Goal: Information Seeking & Learning: Check status

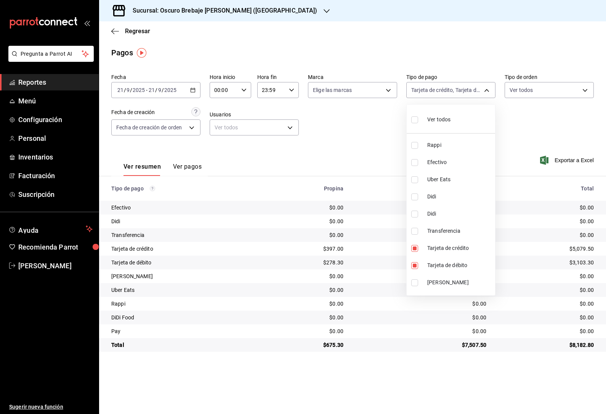
click at [417, 246] on input "checkbox" at bounding box center [414, 248] width 7 height 7
checkbox input "false"
type input "6561023c-1829-4e10-8604-f9ff50501773"
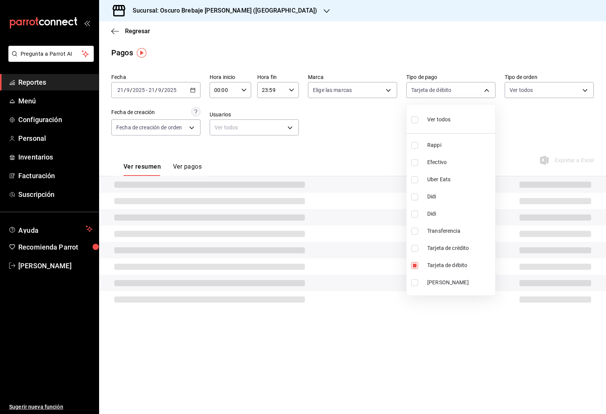
click at [418, 246] on input "checkbox" at bounding box center [414, 248] width 7 height 7
checkbox input "true"
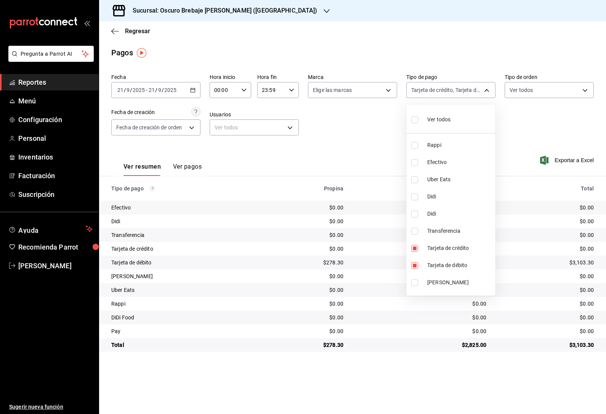
click at [415, 289] on li "[PERSON_NAME]" at bounding box center [451, 282] width 88 height 17
type input "6561023c-1829-4e10-8604-f9ff50501773,326e7c32-5482-4039-8195-19b1d2c78a2a,23e64…"
checkbox input "true"
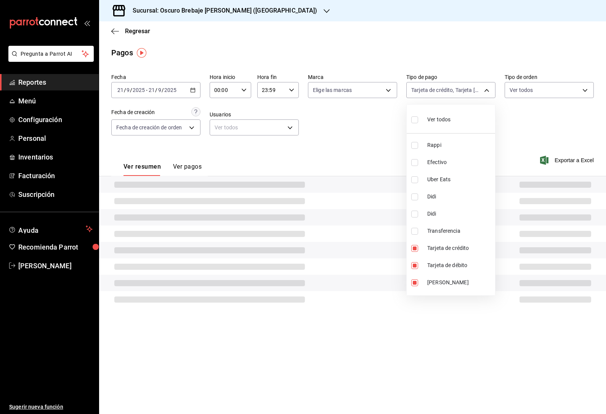
click at [416, 267] on input "checkbox" at bounding box center [414, 265] width 7 height 7
checkbox input "false"
type input "326e7c32-5482-4039-8195-19b1d2c78a2a,23e64e88-e5bb-4b88-9d1a-19ef234f4f46"
click at [414, 250] on input "checkbox" at bounding box center [414, 248] width 7 height 7
checkbox input "false"
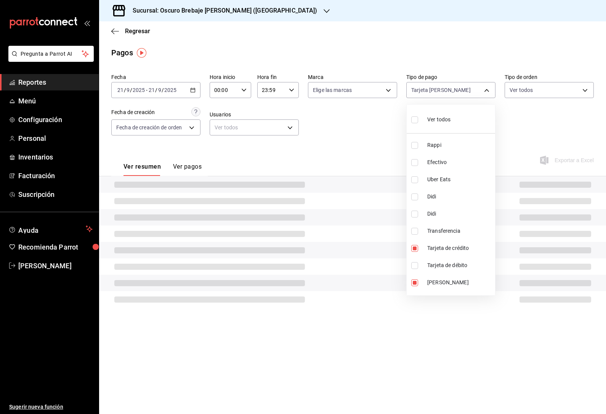
type input "23e64e88-e5bb-4b88-9d1a-19ef234f4f46"
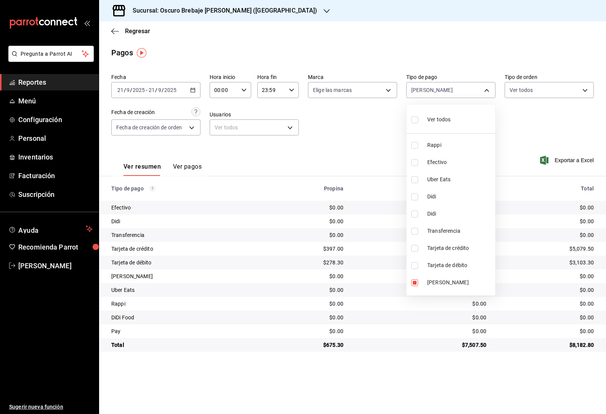
click at [412, 233] on input "checkbox" at bounding box center [414, 231] width 7 height 7
checkbox input "true"
type input "23e64e88-e5bb-4b88-9d1a-19ef234f4f46,3f638ca9-f3ea-452b-89d0-8ce3a7733992"
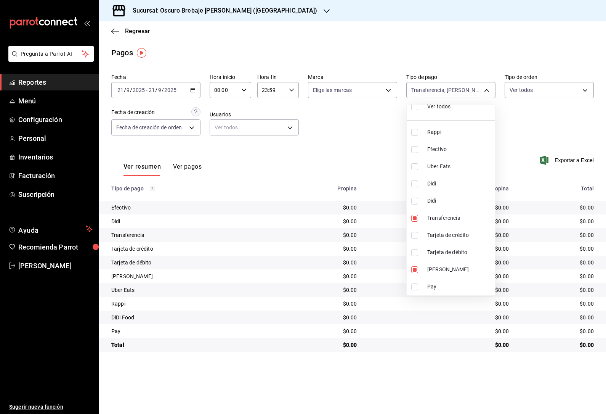
scroll to position [13, 0]
click at [413, 289] on input "checkbox" at bounding box center [414, 286] width 7 height 7
checkbox input "true"
type input "23e64e88-e5bb-4b88-9d1a-19ef234f4f46,3f638ca9-f3ea-452b-89d0-8ce3a7733992,fbae9…"
click at [471, 85] on div at bounding box center [303, 207] width 606 height 414
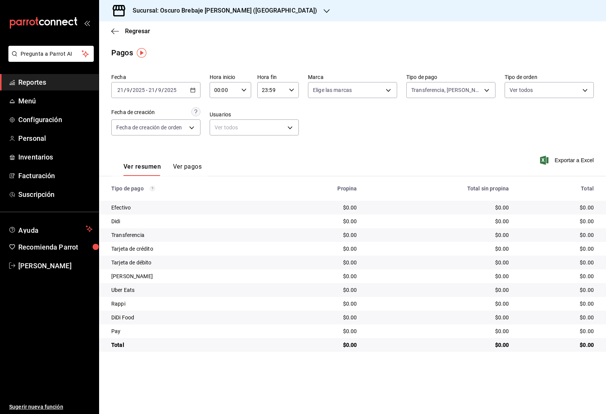
click at [183, 87] on div "[DATE] [DATE] - [DATE] [DATE]" at bounding box center [155, 90] width 89 height 16
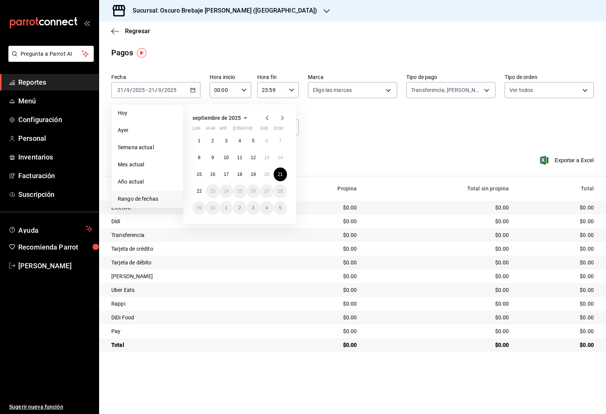
click at [227, 174] on abbr "17" at bounding box center [226, 174] width 5 height 5
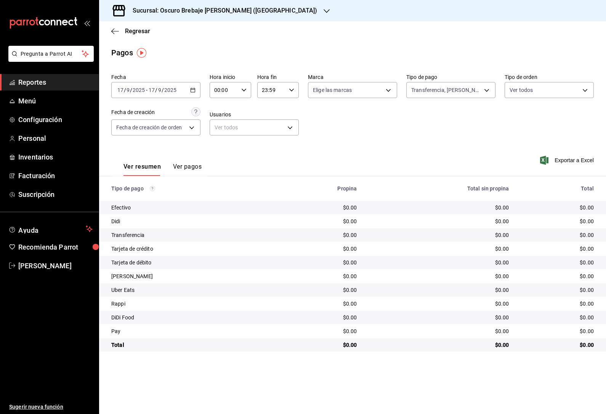
click at [195, 91] on \(Stroke\) "button" at bounding box center [193, 90] width 5 height 4
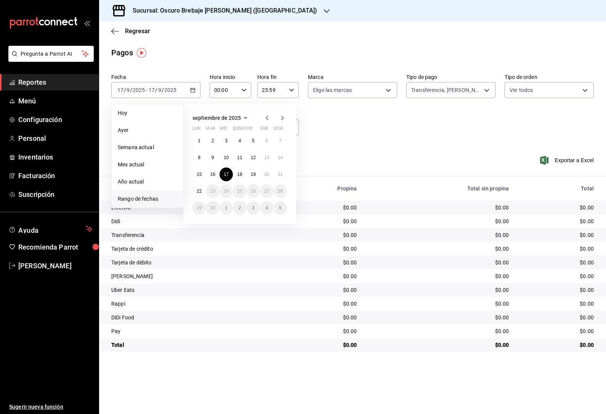
click at [241, 173] on abbr "18" at bounding box center [239, 174] width 5 height 5
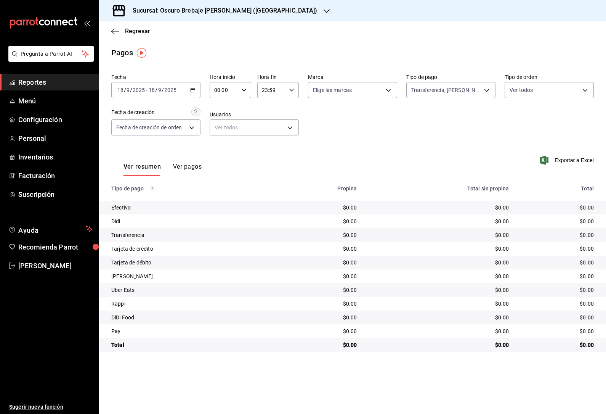
click at [191, 105] on div "Fecha [DATE] [DATE] - [DATE] [DATE] Hora inicio 00:00 Hora inicio Hora fin 23:5…" at bounding box center [352, 108] width 483 height 74
click at [196, 86] on div "[DATE] [DATE] - [DATE] [DATE]" at bounding box center [155, 90] width 89 height 16
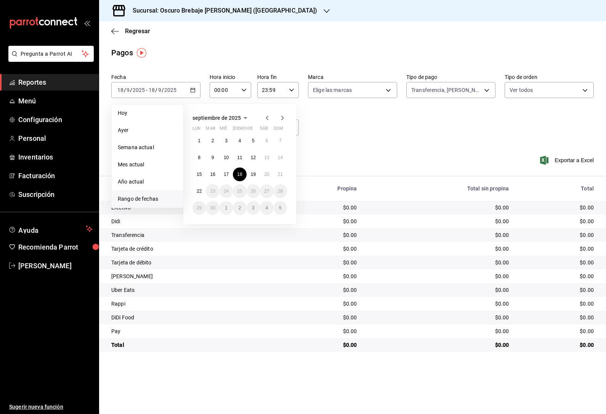
click at [254, 170] on button "19" at bounding box center [253, 174] width 13 height 14
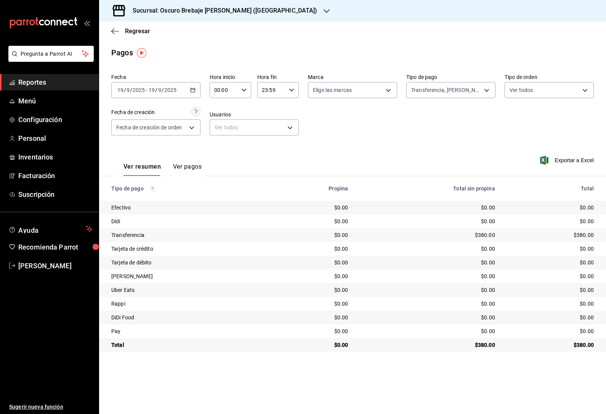
click at [186, 96] on div "[DATE] [DATE] - [DATE] [DATE]" at bounding box center [155, 90] width 89 height 16
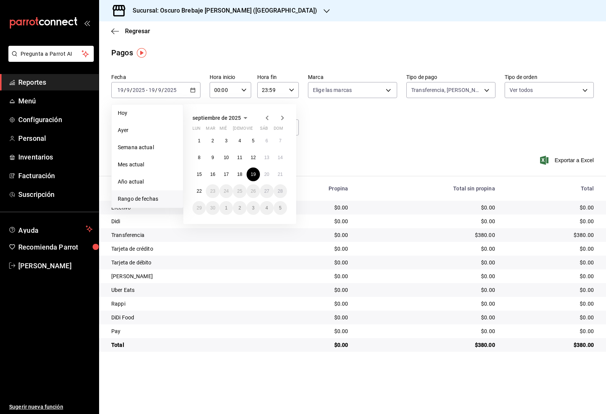
click at [269, 168] on button "20" at bounding box center [266, 174] width 13 height 14
click at [269, 167] on button "20" at bounding box center [266, 174] width 13 height 14
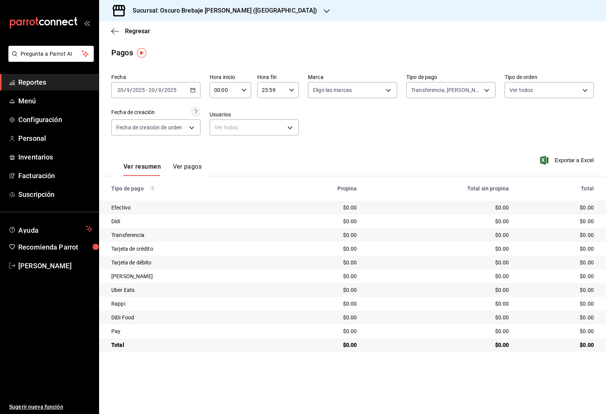
click at [175, 83] on div "[DATE] [DATE] - [DATE] [DATE]" at bounding box center [155, 90] width 89 height 16
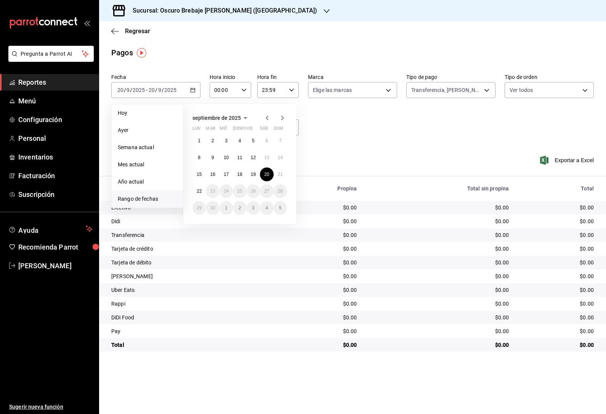
click at [279, 170] on button "21" at bounding box center [280, 174] width 13 height 14
click at [281, 172] on abbr "21" at bounding box center [280, 174] width 5 height 5
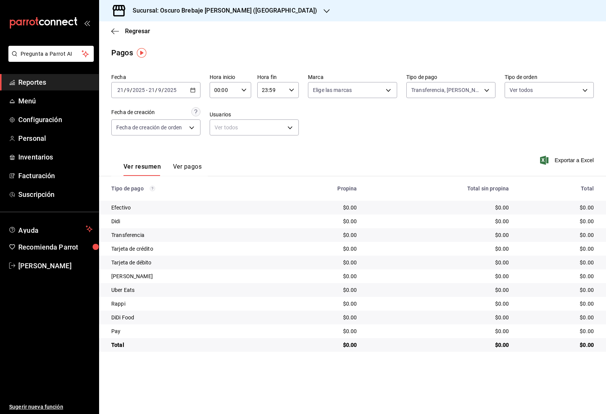
click at [131, 25] on div "Regresar" at bounding box center [352, 30] width 507 height 19
click at [139, 34] on span "Regresar" at bounding box center [137, 30] width 25 height 7
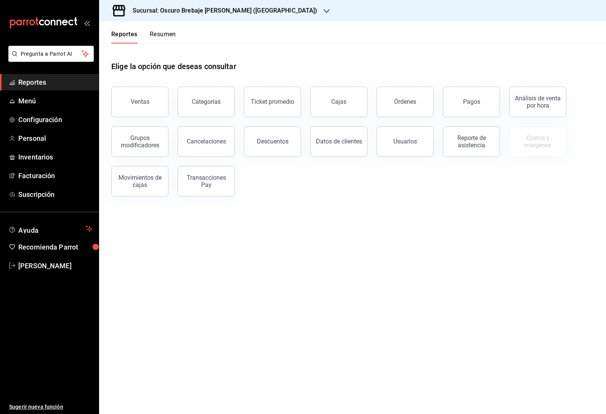
click at [218, 148] on button "Cancelaciones" at bounding box center [206, 141] width 57 height 31
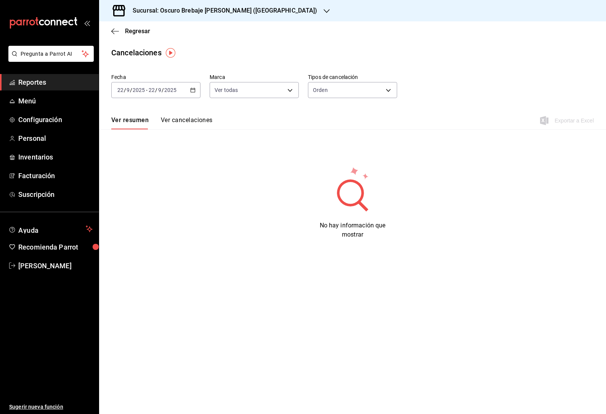
click at [194, 91] on icon "button" at bounding box center [192, 89] width 5 height 5
click at [172, 199] on span "Rango de fechas" at bounding box center [147, 199] width 59 height 8
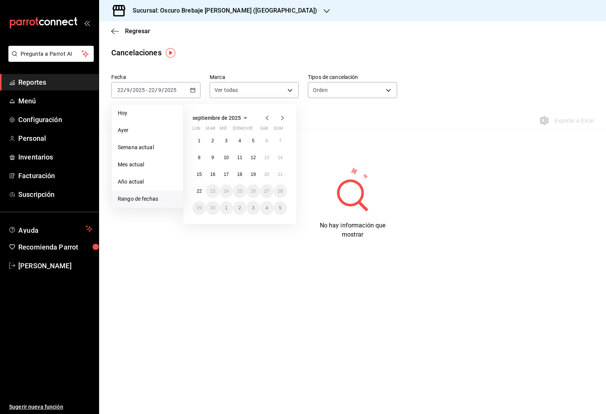
click at [202, 178] on button "15" at bounding box center [199, 174] width 13 height 14
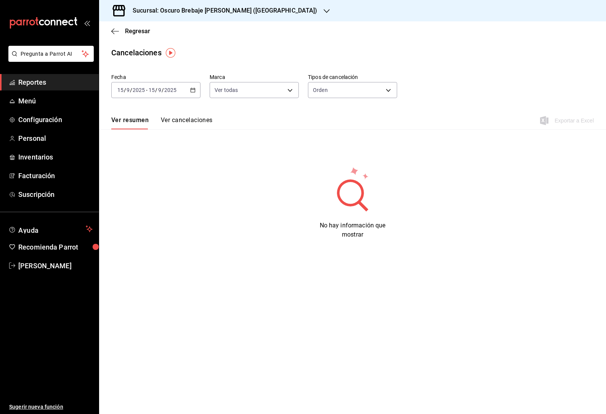
click at [150, 26] on div "Regresar" at bounding box center [352, 30] width 507 height 19
click at [111, 28] on icon "button" at bounding box center [115, 31] width 8 height 7
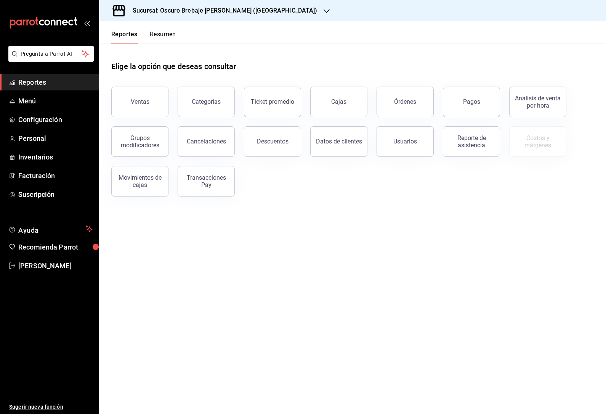
click at [287, 147] on button "Descuentos" at bounding box center [272, 141] width 57 height 31
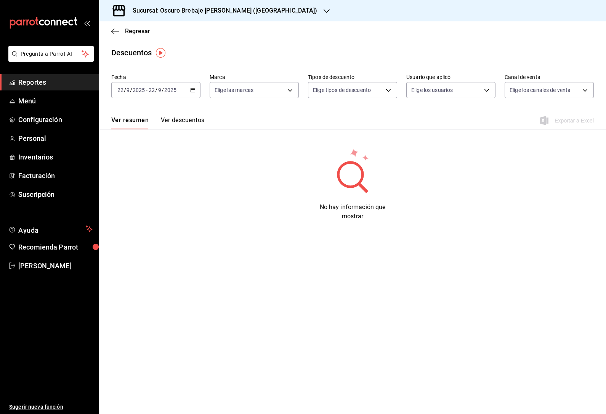
click at [188, 94] on div "[DATE] [DATE] - [DATE] [DATE]" at bounding box center [155, 90] width 89 height 16
click at [157, 200] on span "Rango de fechas" at bounding box center [147, 199] width 59 height 8
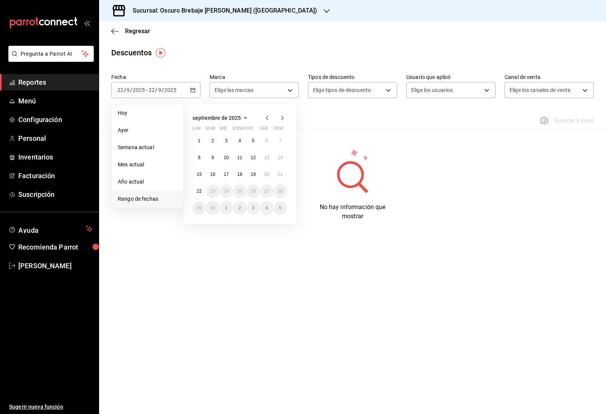
click at [200, 169] on button "15" at bounding box center [199, 174] width 13 height 14
click at [202, 191] on abbr "22" at bounding box center [199, 190] width 5 height 5
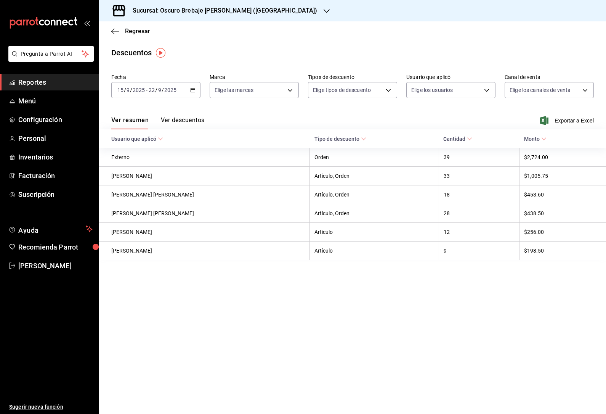
click at [553, 159] on th "$2,724.00" at bounding box center [563, 157] width 87 height 19
click at [509, 156] on th "39" at bounding box center [479, 157] width 80 height 19
click at [201, 127] on button "Ver descuentos" at bounding box center [182, 122] width 43 height 13
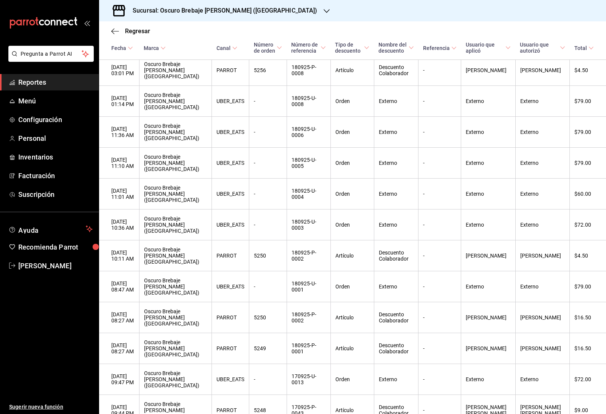
scroll to position [3163, 0]
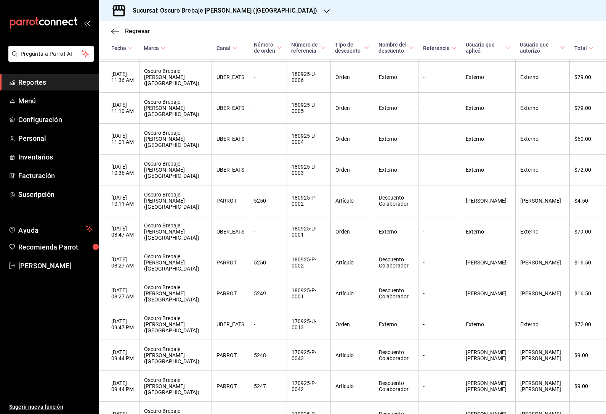
click at [112, 30] on icon "button" at bounding box center [115, 31] width 8 height 7
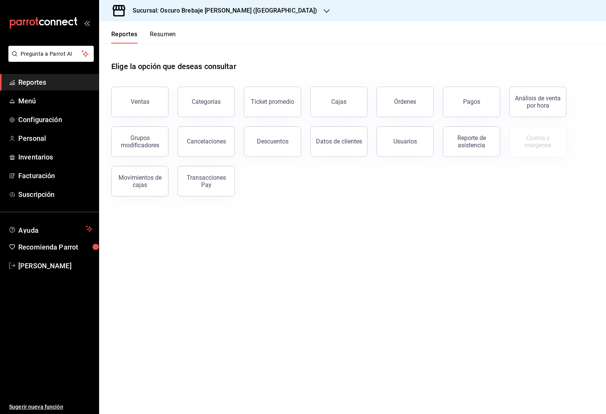
click at [237, 11] on h3 "Sucursal: Oscuro Brebaje [PERSON_NAME] ([GEOGRAPHIC_DATA])" at bounding box center [222, 10] width 191 height 9
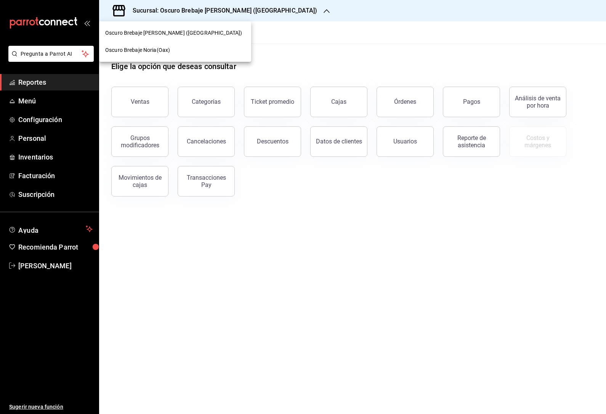
click at [204, 46] on div "Oscuro Brebaje Noria(Oax)" at bounding box center [175, 50] width 140 height 8
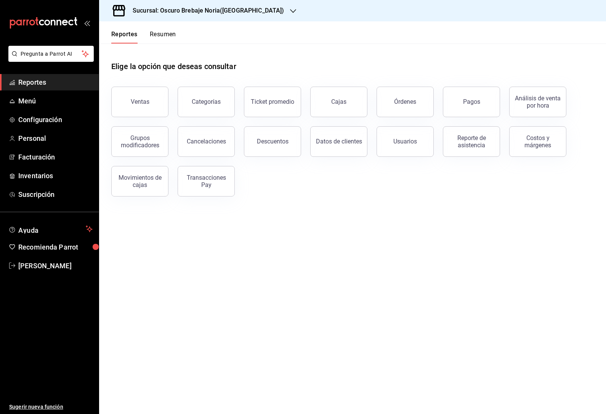
click at [344, 93] on link "Cajas" at bounding box center [338, 102] width 57 height 31
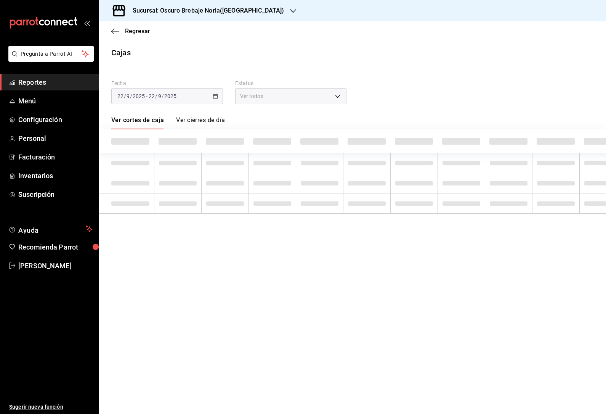
click at [209, 90] on div "[DATE] [DATE] - [DATE] [DATE]" at bounding box center [167, 96] width 112 height 16
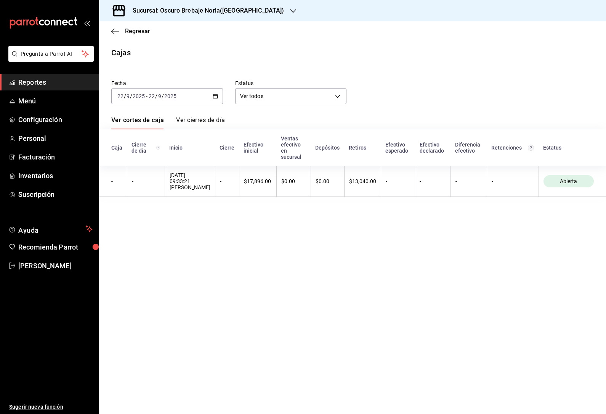
click at [213, 98] on icon "button" at bounding box center [215, 95] width 5 height 5
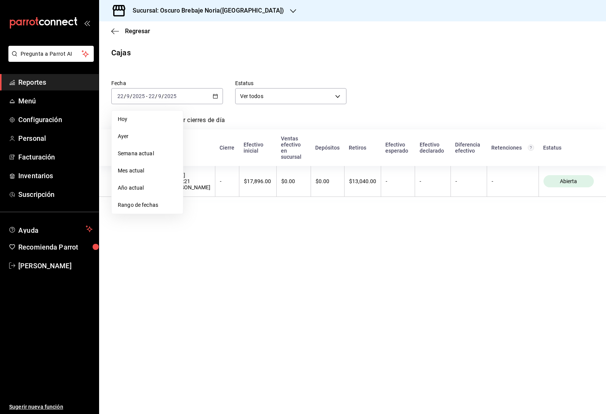
click at [169, 203] on span "Rango de fechas" at bounding box center [147, 205] width 59 height 8
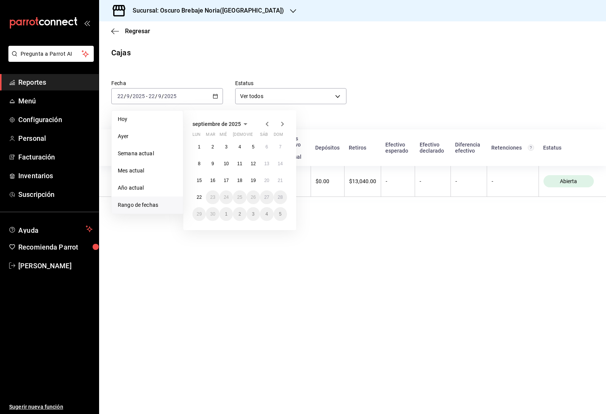
click at [201, 195] on abbr "22" at bounding box center [199, 196] width 5 height 5
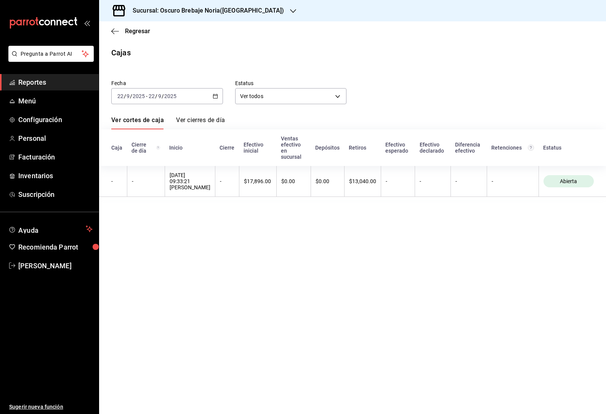
click at [207, 96] on div "[DATE] [DATE] - [DATE] [DATE]" at bounding box center [167, 96] width 112 height 16
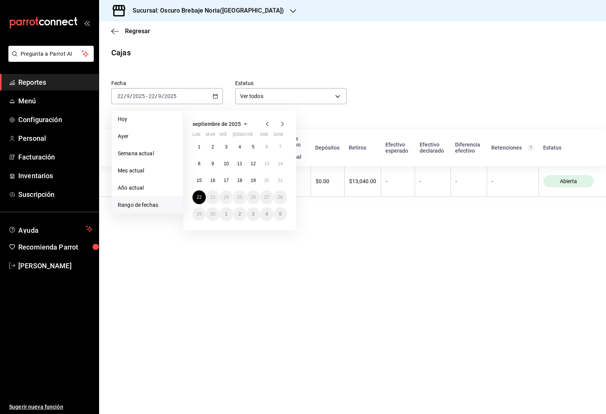
click at [200, 180] on abbr "15" at bounding box center [199, 180] width 5 height 5
click at [199, 196] on abbr "22" at bounding box center [199, 196] width 5 height 5
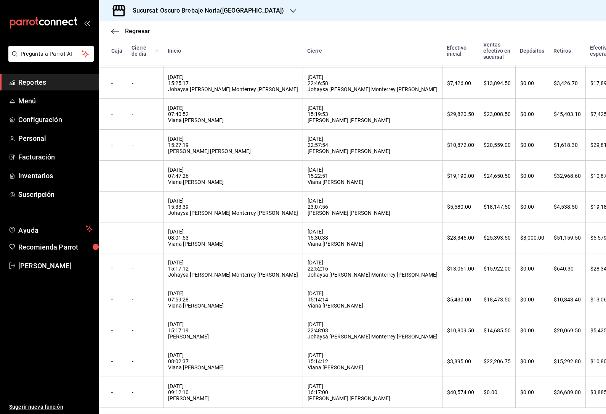
scroll to position [136, 0]
click at [554, 390] on div "$36,689.00" at bounding box center [567, 392] width 27 height 6
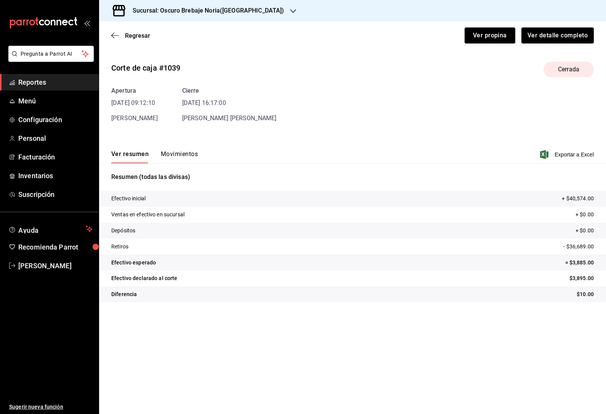
click at [166, 150] on button "Movimientos" at bounding box center [179, 156] width 37 height 13
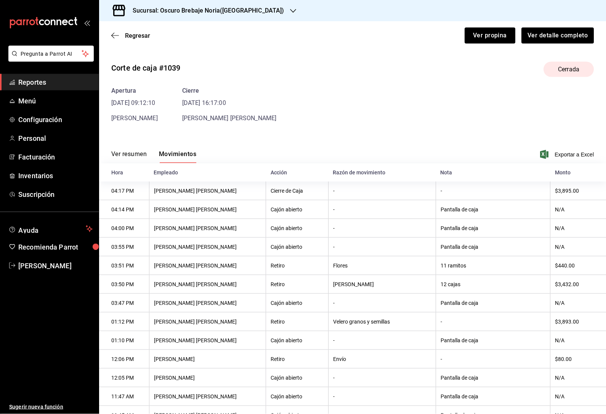
click at [122, 32] on span "Regresar" at bounding box center [130, 35] width 39 height 7
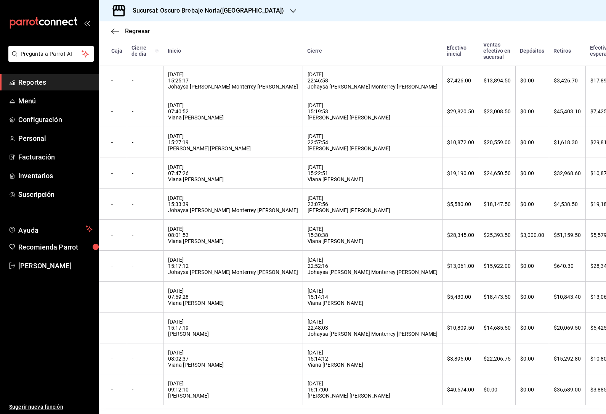
scroll to position [136, 0]
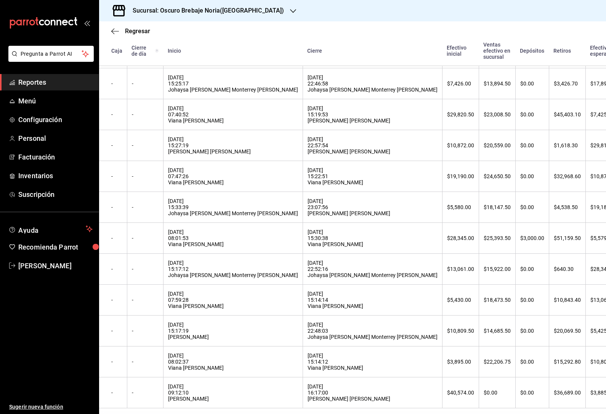
click at [308, 364] on div "[DATE] 15:14:12 Viana [PERSON_NAME]" at bounding box center [373, 361] width 130 height 18
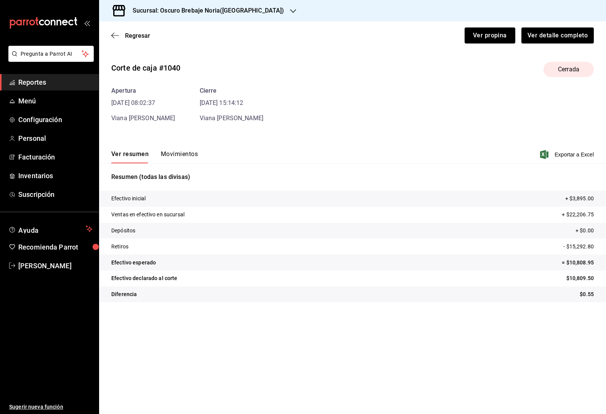
click at [177, 150] on button "Movimientos" at bounding box center [179, 156] width 37 height 13
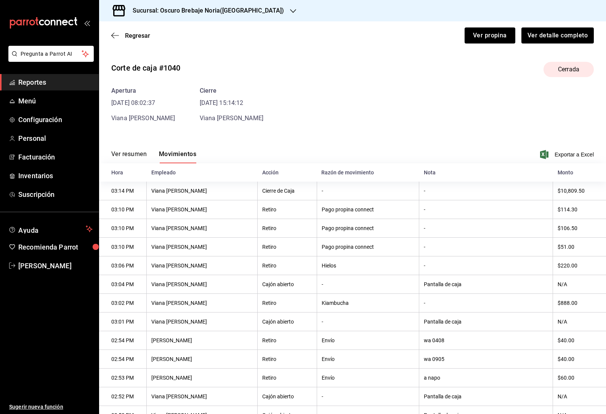
click at [132, 32] on span "Regresar" at bounding box center [137, 35] width 25 height 7
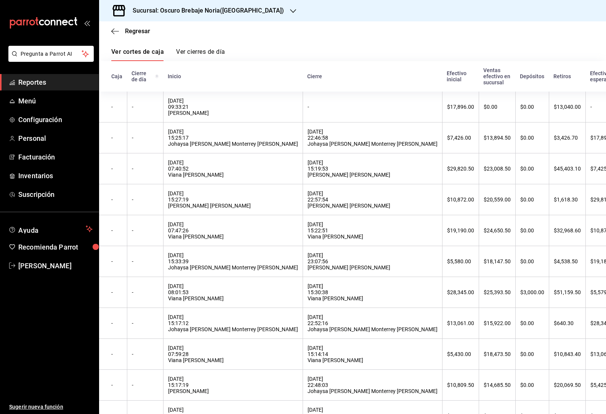
scroll to position [74, 0]
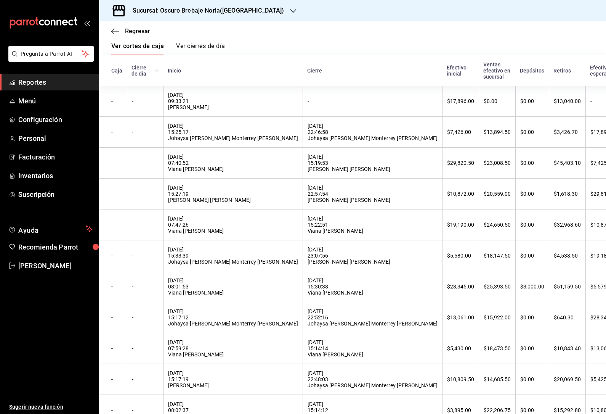
click at [222, 385] on div "[DATE] 15:17:19 [PERSON_NAME]" at bounding box center [233, 379] width 130 height 18
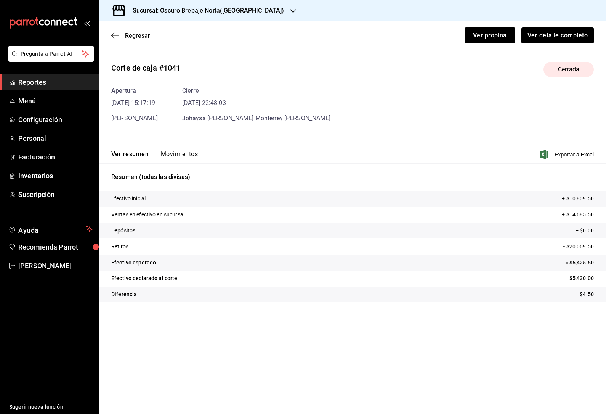
click at [181, 150] on button "Movimientos" at bounding box center [179, 156] width 37 height 13
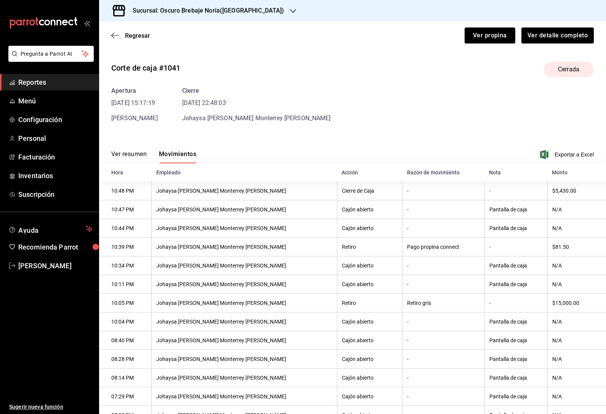
click at [147, 32] on span "Regresar" at bounding box center [137, 35] width 25 height 7
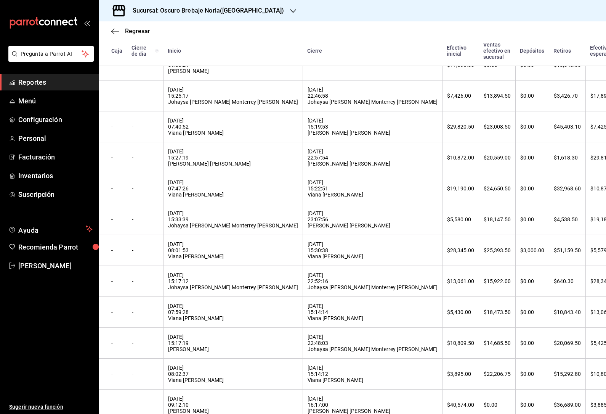
scroll to position [125, 0]
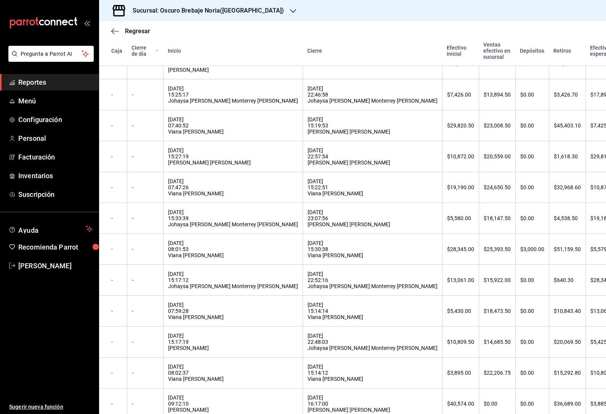
click at [308, 351] on div "[DATE] 22:48:03 Johaysa [PERSON_NAME] Monterrey [PERSON_NAME]" at bounding box center [373, 341] width 130 height 18
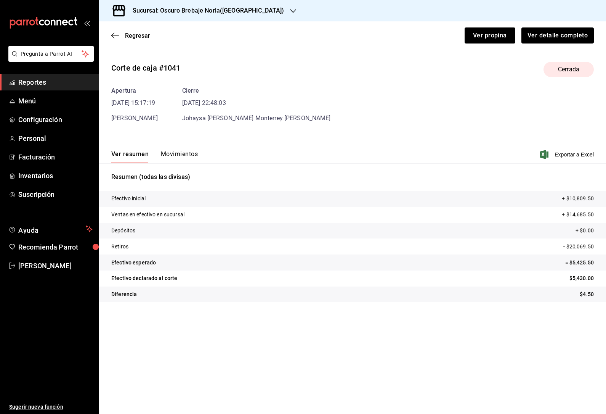
click at [303, 350] on main "Regresar Ver propina Ver detalle completo Corte de caja #1041 Cerrada Apertura …" at bounding box center [352, 217] width 507 height 392
click at [175, 141] on div "Ver resumen Movimientos Exportar a Excel" at bounding box center [352, 152] width 507 height 22
click at [178, 150] on button "Movimientos" at bounding box center [179, 156] width 37 height 13
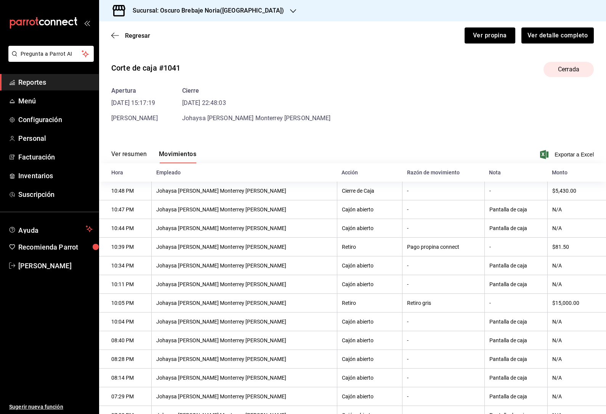
click at [122, 32] on span "Regresar" at bounding box center [130, 35] width 39 height 7
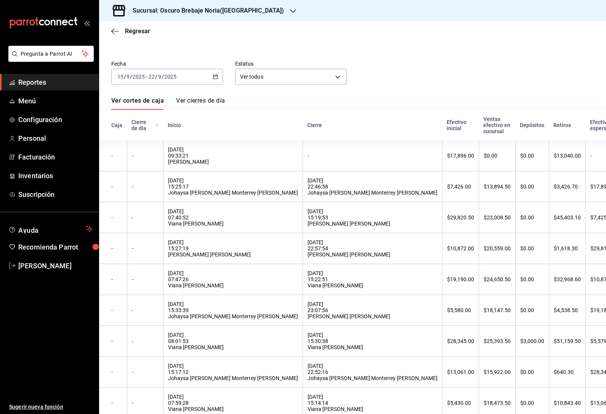
scroll to position [43, 0]
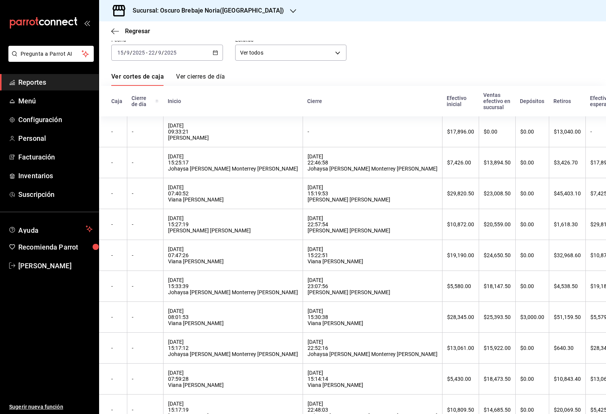
click at [196, 385] on div "[DATE] 07:59:28 Viana [PERSON_NAME]" at bounding box center [233, 378] width 130 height 18
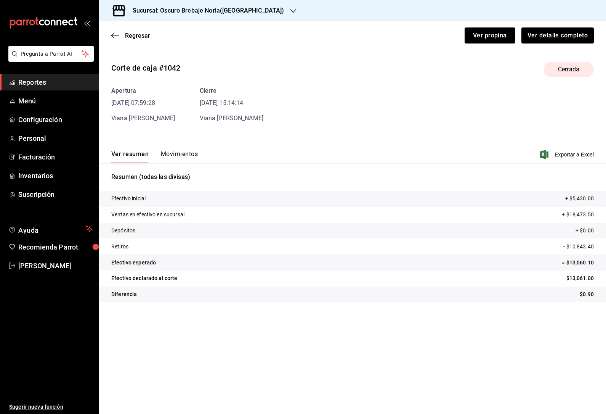
click at [186, 142] on div "Ver resumen Movimientos Exportar a Excel" at bounding box center [352, 152] width 507 height 22
click at [191, 150] on button "Movimientos" at bounding box center [179, 156] width 37 height 13
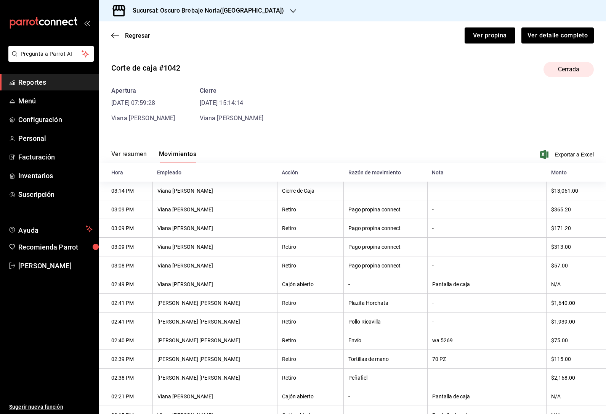
click at [116, 32] on icon "button" at bounding box center [115, 35] width 8 height 7
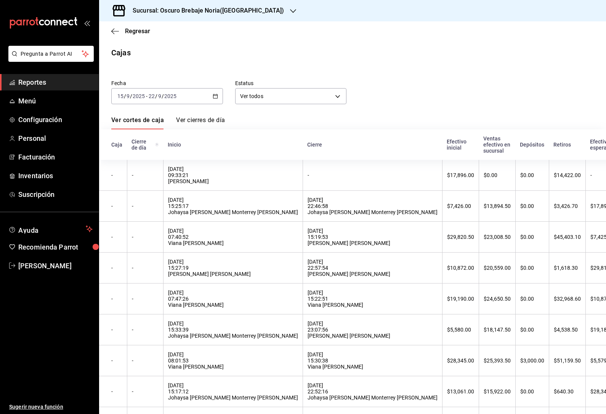
click at [202, 394] on div "[DATE] 15:17:12 Johaysa [PERSON_NAME] Monterrey [PERSON_NAME]" at bounding box center [233, 391] width 130 height 18
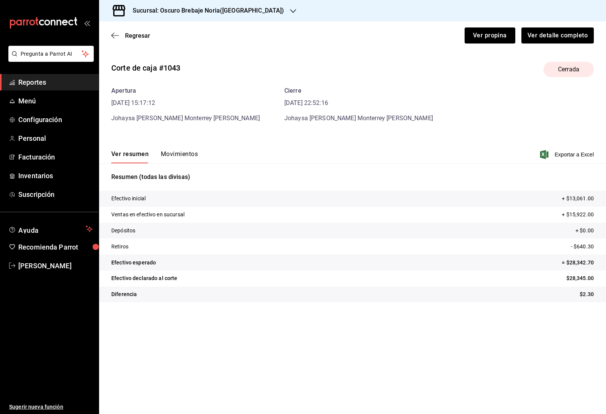
click at [173, 150] on button "Movimientos" at bounding box center [179, 156] width 37 height 13
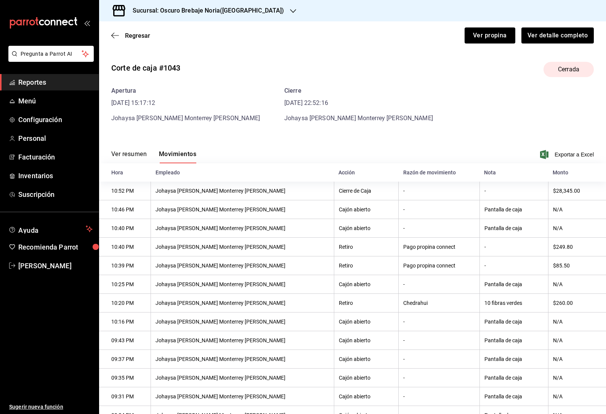
click at [136, 32] on span "Regresar" at bounding box center [137, 35] width 25 height 7
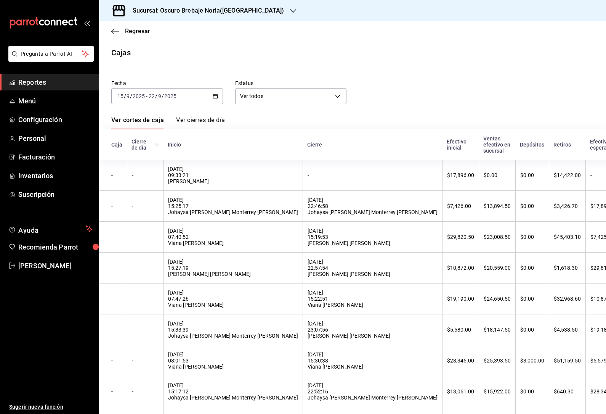
click at [200, 363] on div "[DATE] 08:01:53 Viana [PERSON_NAME]" at bounding box center [233, 360] width 130 height 18
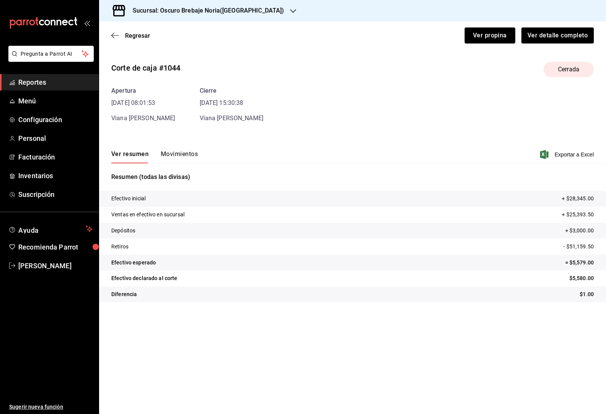
click at [192, 150] on button "Movimientos" at bounding box center [179, 156] width 37 height 13
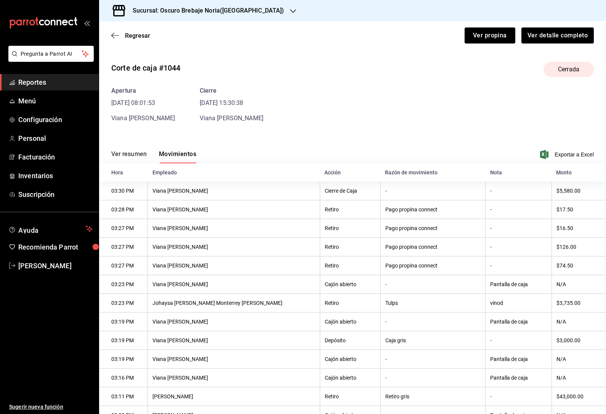
click at [113, 32] on icon "button" at bounding box center [115, 35] width 8 height 7
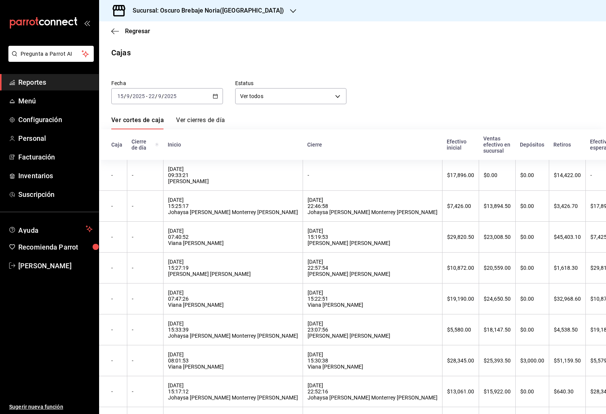
click at [206, 333] on div "[DATE] 15:33:39 Johaysa [PERSON_NAME] Monterrey [PERSON_NAME]" at bounding box center [233, 329] width 130 height 18
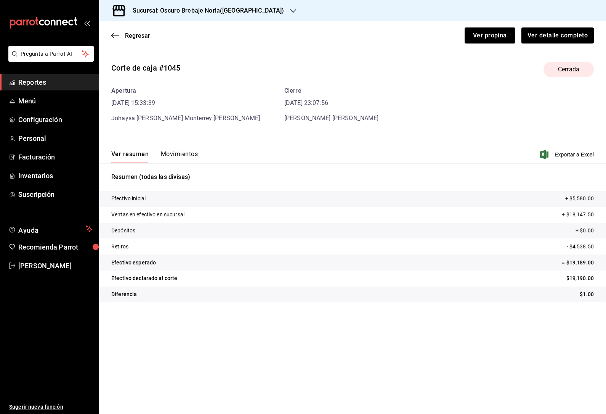
click at [191, 150] on button "Movimientos" at bounding box center [179, 156] width 37 height 13
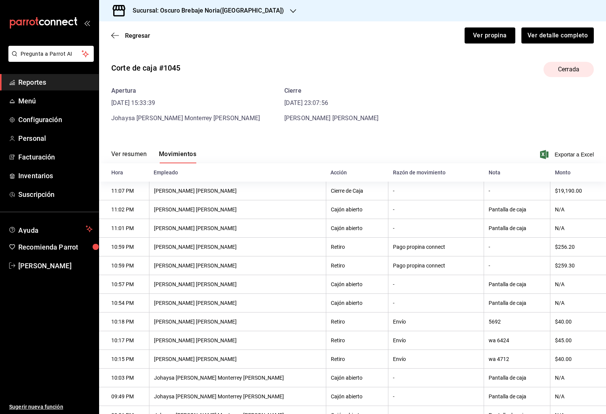
click at [119, 39] on icon "button" at bounding box center [115, 35] width 8 height 7
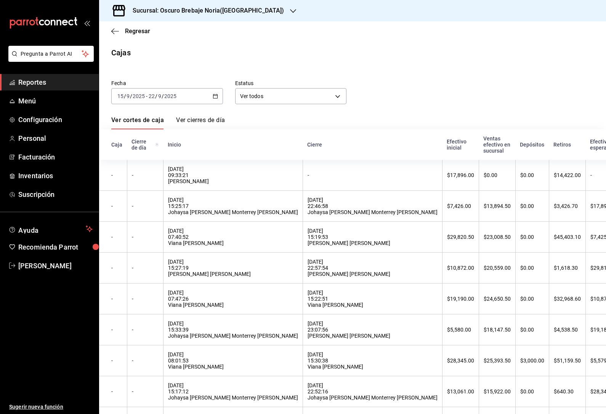
click at [212, 339] on div "[DATE] 15:33:39 Johaysa [PERSON_NAME] Monterrey [PERSON_NAME]" at bounding box center [233, 329] width 130 height 18
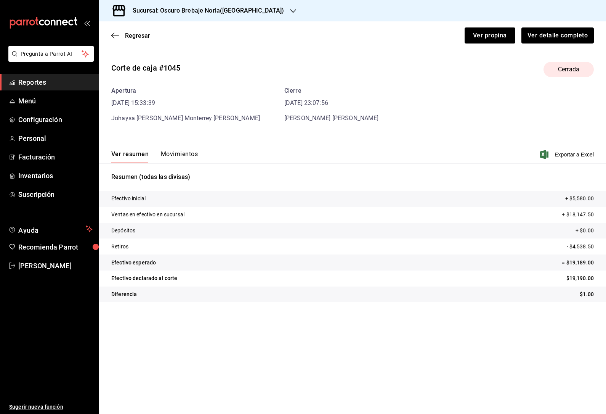
click at [188, 151] on button "Movimientos" at bounding box center [179, 156] width 37 height 13
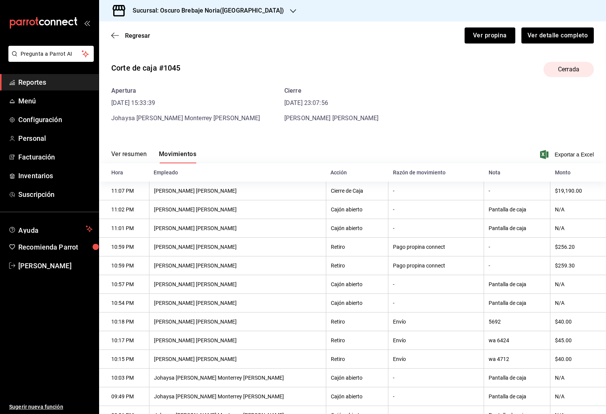
click at [120, 20] on div "Sucursal: Oscuro Brebaje Noria([GEOGRAPHIC_DATA])" at bounding box center [202, 10] width 194 height 21
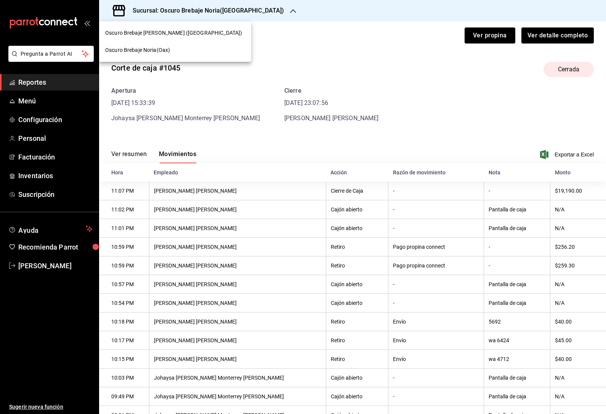
click at [259, 55] on div at bounding box center [303, 207] width 606 height 414
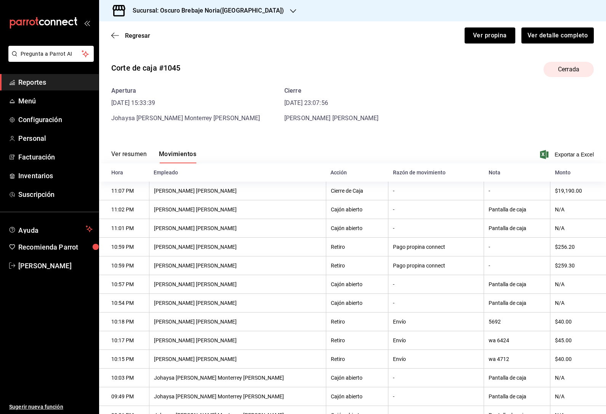
click at [140, 39] on span "Regresar" at bounding box center [137, 35] width 25 height 7
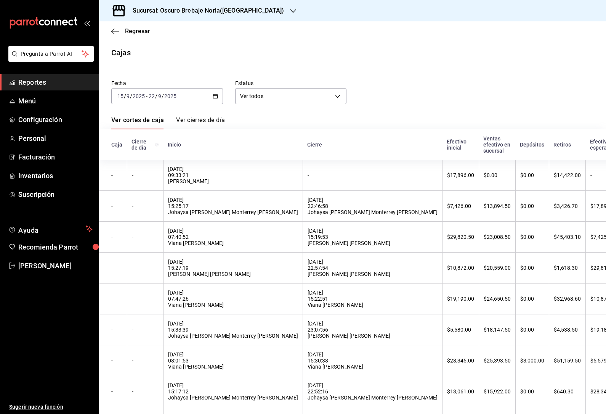
click at [208, 308] on div "[DATE] 07:47:26 Viana [PERSON_NAME]" at bounding box center [233, 298] width 130 height 18
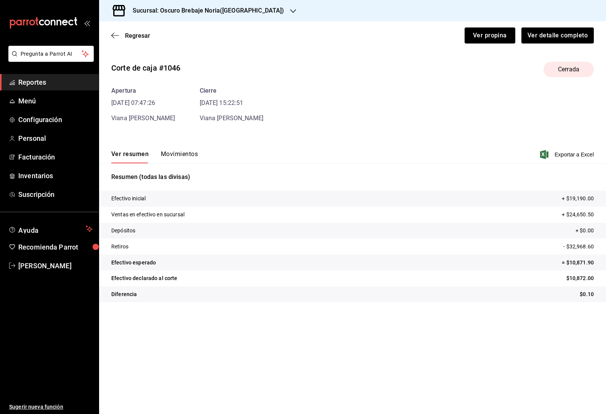
click at [178, 152] on button "Movimientos" at bounding box center [179, 156] width 37 height 13
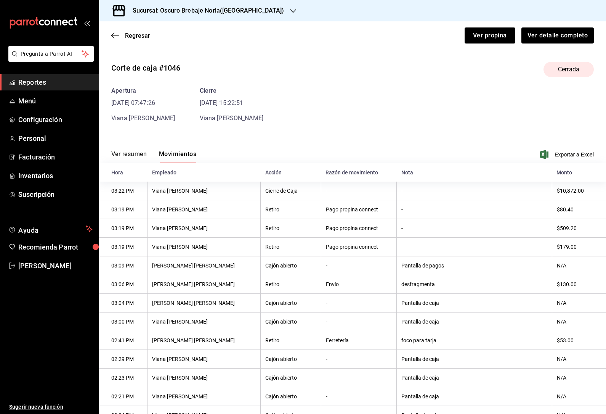
click at [139, 38] on span "Regresar" at bounding box center [137, 35] width 25 height 7
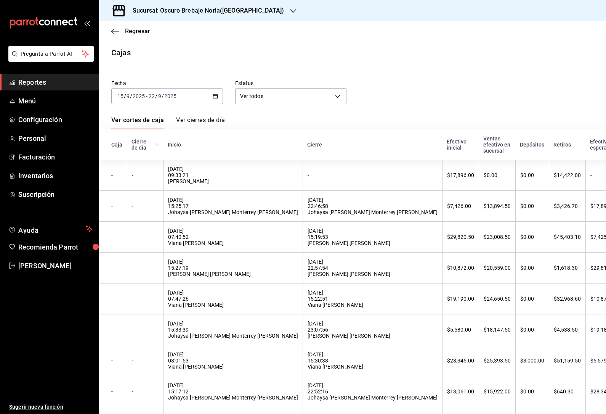
click at [143, 28] on span "Regresar" at bounding box center [137, 30] width 25 height 7
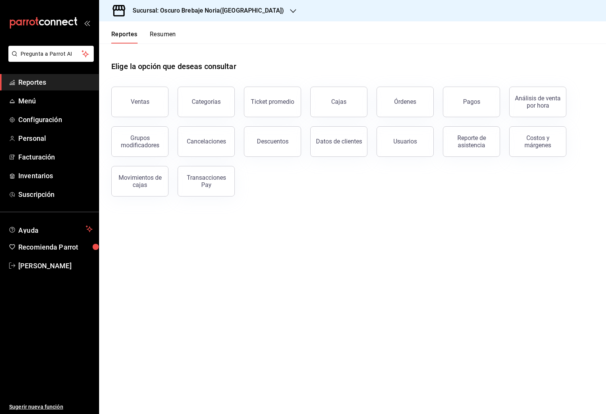
click at [468, 103] on div "Pagos" at bounding box center [471, 101] width 17 height 7
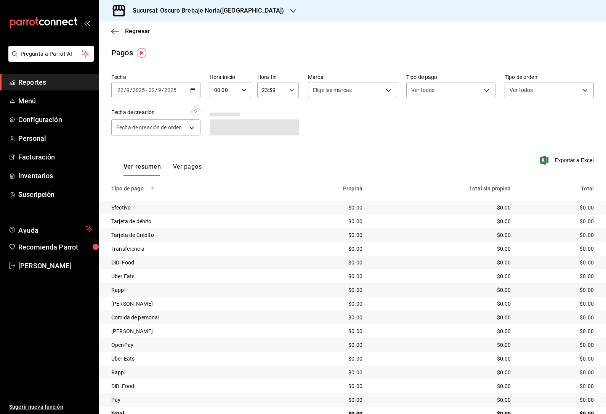
click at [136, 27] on span "Regresar" at bounding box center [137, 30] width 25 height 7
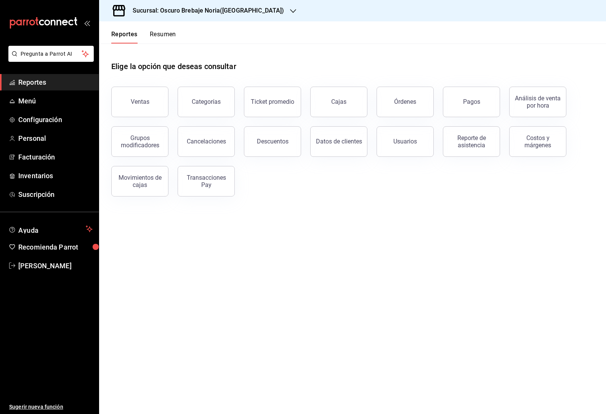
click at [339, 108] on link "Cajas" at bounding box center [338, 102] width 57 height 31
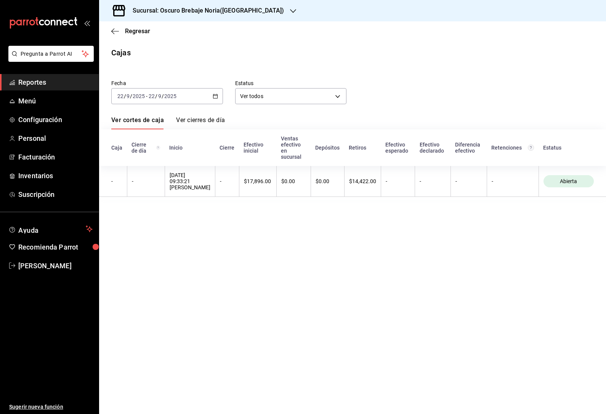
click at [171, 96] on input "2025" at bounding box center [170, 96] width 13 height 6
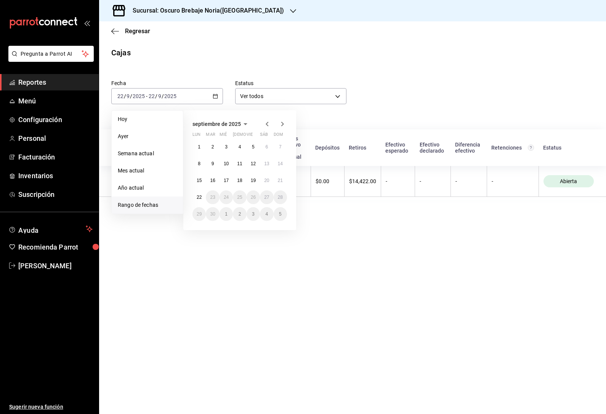
click at [200, 181] on abbr "15" at bounding box center [199, 180] width 5 height 5
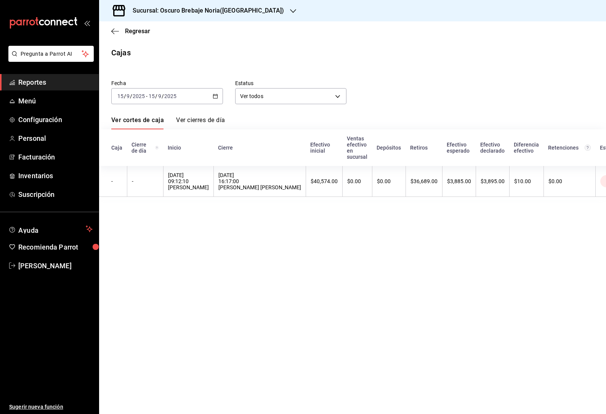
click at [210, 95] on div "[DATE] [DATE] - [DATE] [DATE]" at bounding box center [167, 96] width 112 height 16
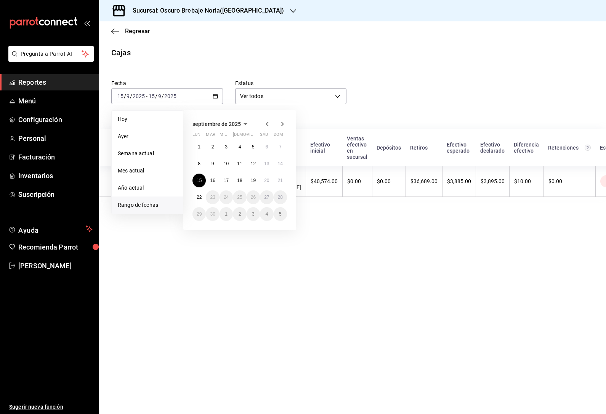
click at [202, 192] on button "22" at bounding box center [199, 197] width 13 height 14
click at [200, 183] on abbr "15" at bounding box center [199, 180] width 5 height 5
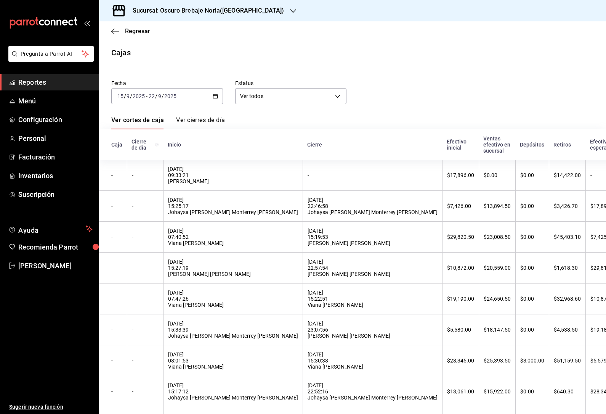
click at [549, 313] on th "$32,968.60" at bounding box center [567, 298] width 37 height 31
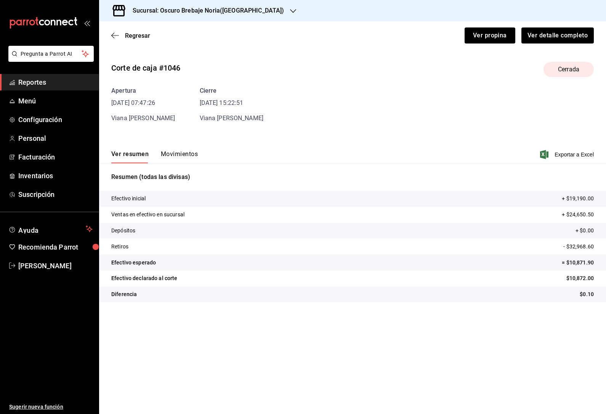
click at [189, 156] on button "Movimientos" at bounding box center [179, 156] width 37 height 13
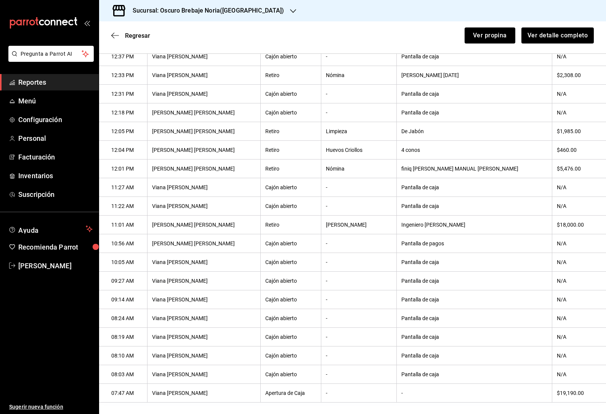
scroll to position [615, 0]
click at [113, 27] on div "Regresar Ver propina Ver detalle completo" at bounding box center [352, 35] width 507 height 28
click at [134, 38] on span "Regresar" at bounding box center [137, 35] width 25 height 7
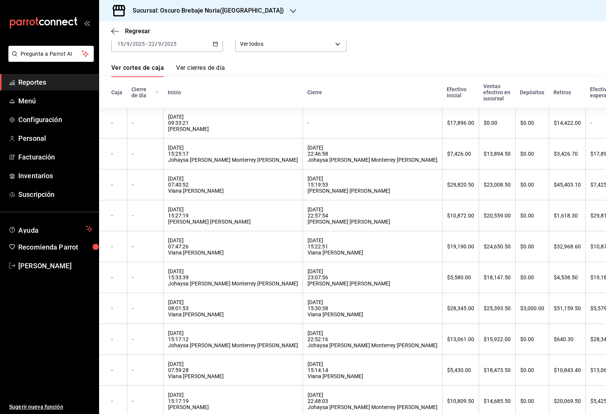
scroll to position [52, 0]
click at [216, 225] on div "[DATE] 15:27:19 [PERSON_NAME] [PERSON_NAME]" at bounding box center [233, 216] width 130 height 18
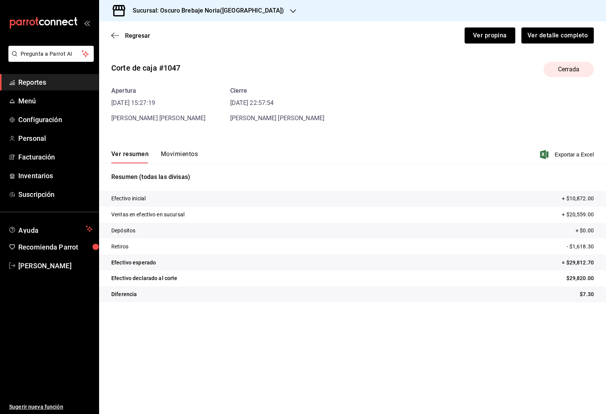
click at [187, 151] on button "Movimientos" at bounding box center [179, 156] width 37 height 13
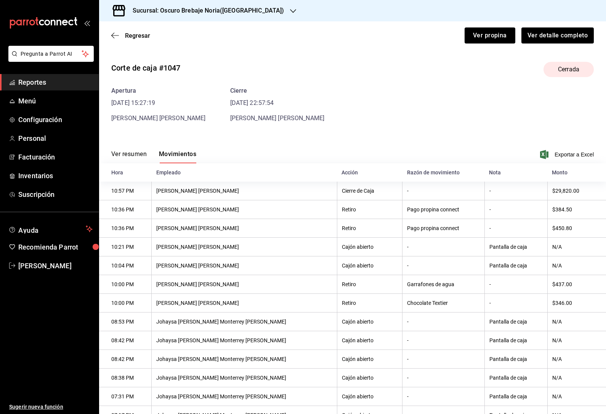
click at [124, 36] on span "Regresar" at bounding box center [130, 35] width 39 height 7
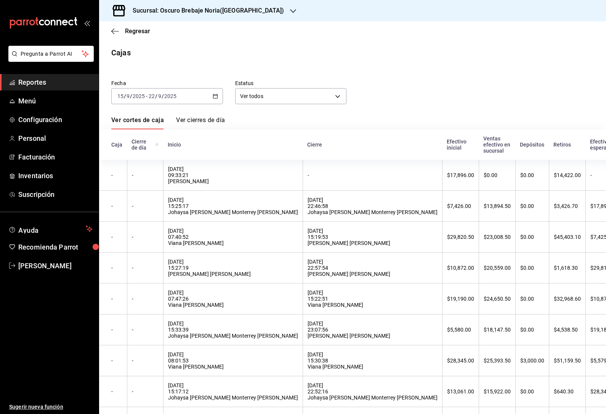
click at [172, 238] on div "[DATE] 07:40:52 Viana [PERSON_NAME]" at bounding box center [233, 237] width 130 height 18
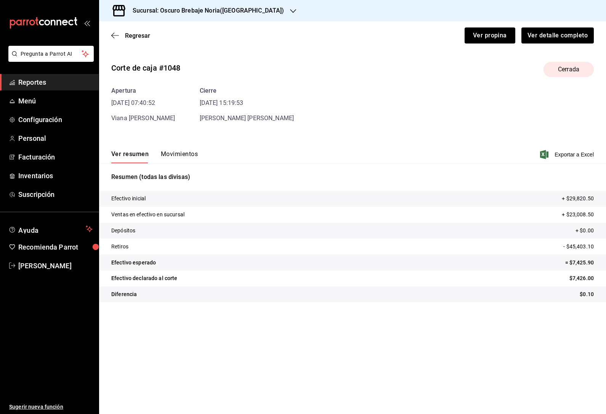
click at [186, 153] on button "Movimientos" at bounding box center [179, 156] width 37 height 13
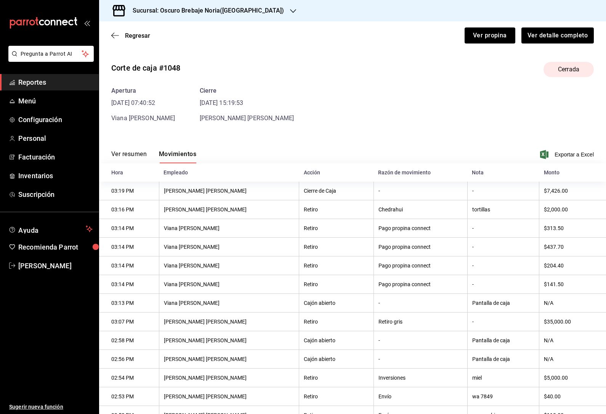
click at [138, 38] on span "Regresar" at bounding box center [137, 35] width 25 height 7
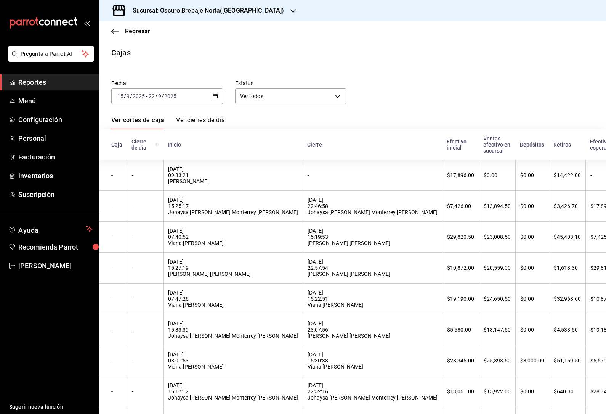
click at [225, 170] on div "[DATE] 09:33:21 [PERSON_NAME]" at bounding box center [233, 175] width 130 height 18
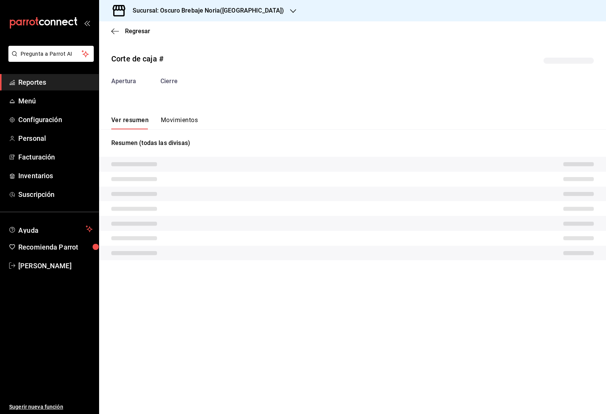
click at [116, 34] on icon "button" at bounding box center [115, 31] width 8 height 7
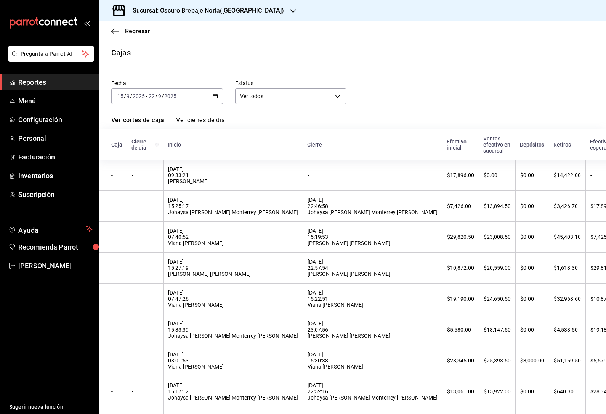
click at [191, 209] on div "[DATE] 15:25:17 Johaysa [PERSON_NAME] Monterrey [PERSON_NAME]" at bounding box center [233, 206] width 130 height 18
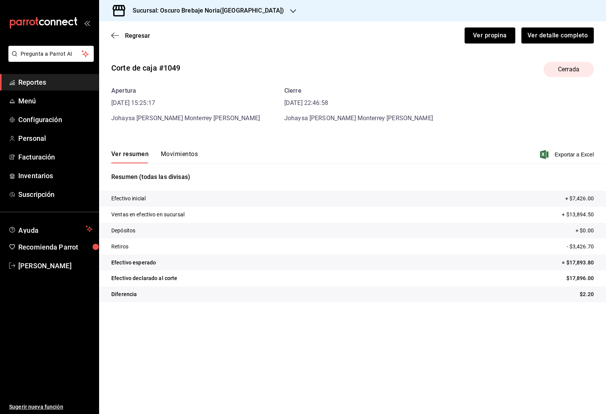
click at [181, 156] on button "Movimientos" at bounding box center [179, 156] width 37 height 13
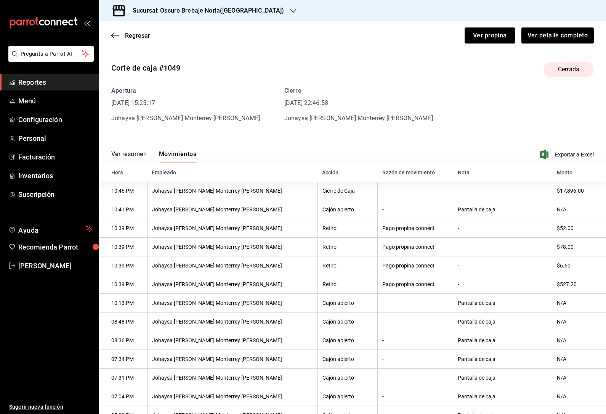
click at [125, 38] on span "Regresar" at bounding box center [137, 35] width 25 height 7
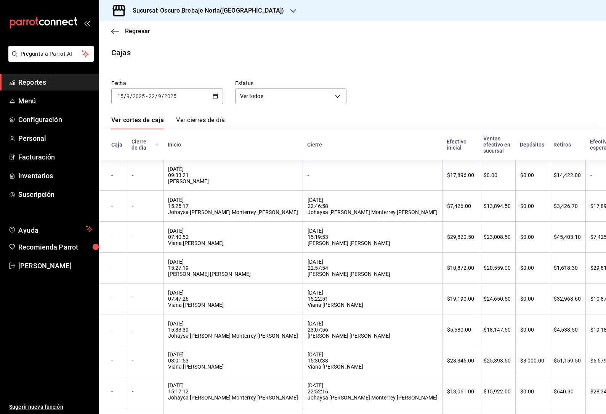
click at [120, 19] on div "Sucursal: Oscuro Brebaje Noria([GEOGRAPHIC_DATA])" at bounding box center [202, 10] width 194 height 21
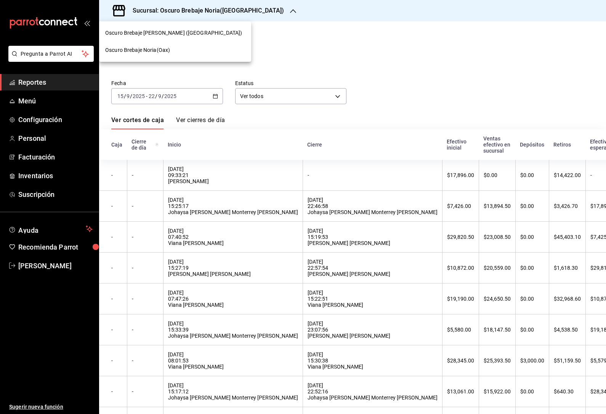
click at [259, 51] on div at bounding box center [303, 207] width 606 height 414
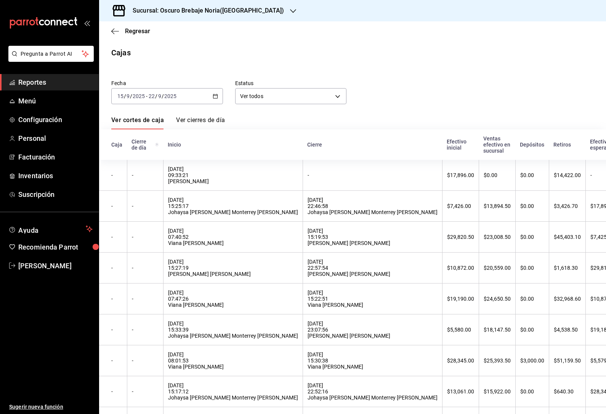
click at [149, 28] on span "Regresar" at bounding box center [137, 30] width 25 height 7
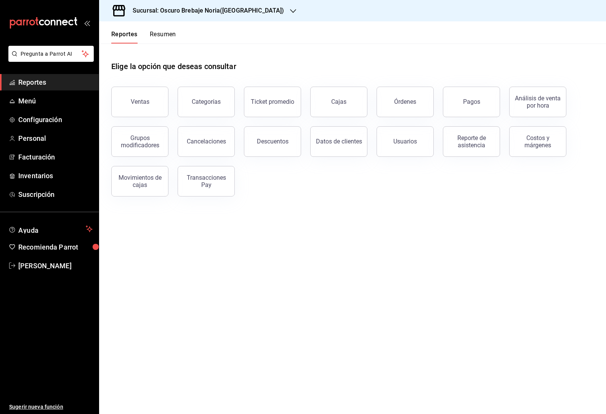
click at [482, 99] on button "Pagos" at bounding box center [471, 102] width 57 height 31
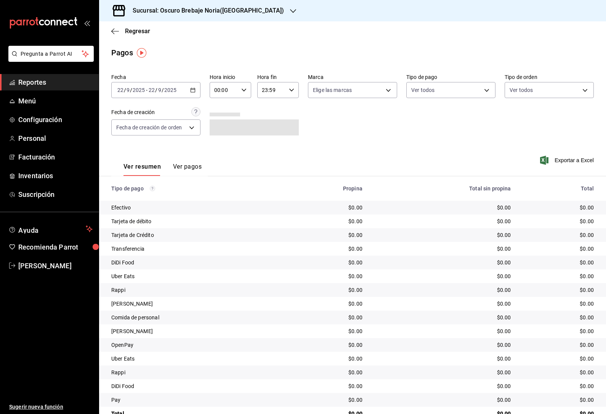
click at [488, 89] on body "Pregunta a Parrot AI Reportes Menú Configuración Personal Facturación Inventari…" at bounding box center [303, 207] width 606 height 414
click at [459, 212] on span "Tarjeta de débito" at bounding box center [459, 214] width 65 height 8
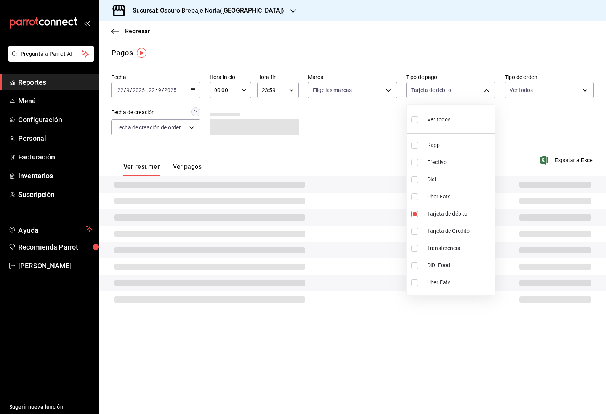
type input "5b801cea-b985-49b5-aa89-f9c2f84b2513"
checkbox input "true"
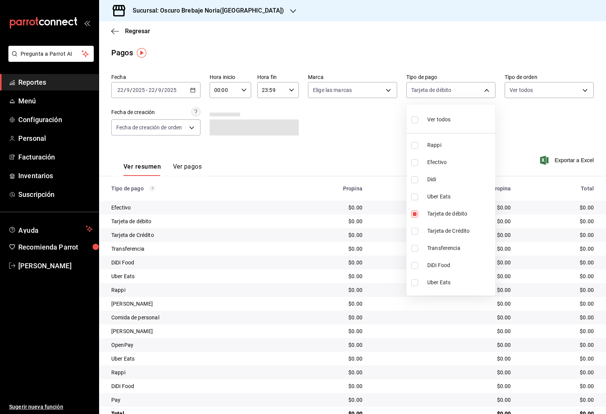
click at [427, 230] on li "Tarjeta de Crédito" at bounding box center [451, 230] width 88 height 17
type input "5b801cea-b985-49b5-aa89-f9c2f84b2513,329b341a-7119-4ad0-ae81-c2819ddf2001"
checkbox input "true"
click at [445, 87] on div at bounding box center [303, 207] width 606 height 414
click at [178, 82] on div "[DATE] [DATE] - [DATE] [DATE]" at bounding box center [155, 90] width 89 height 16
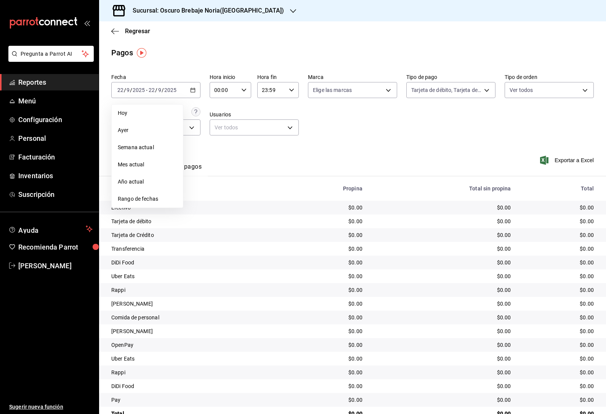
click at [175, 197] on span "Rango de fechas" at bounding box center [147, 199] width 59 height 8
click at [228, 174] on abbr "17" at bounding box center [226, 174] width 5 height 5
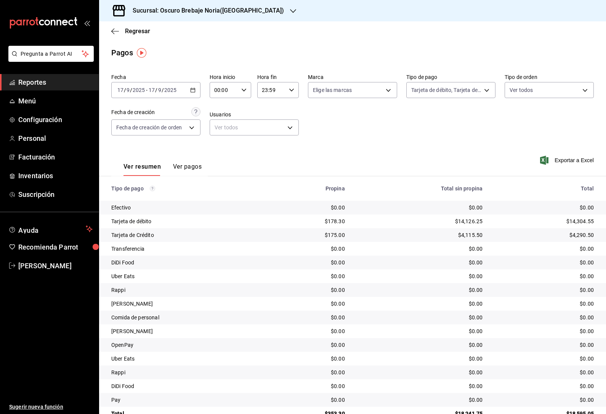
scroll to position [24, 0]
click at [192, 82] on div "[DATE] [DATE] - [DATE] [DATE]" at bounding box center [155, 90] width 89 height 16
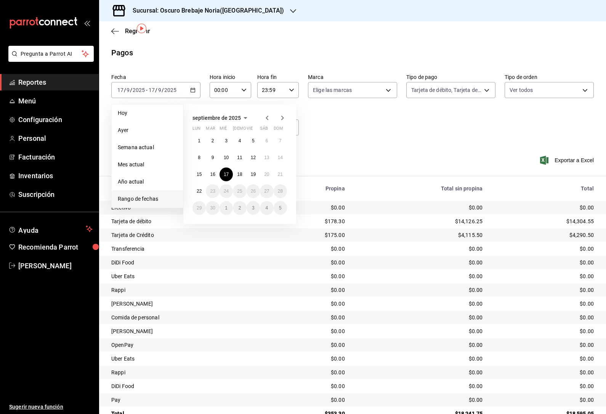
click at [240, 172] on abbr "18" at bounding box center [239, 174] width 5 height 5
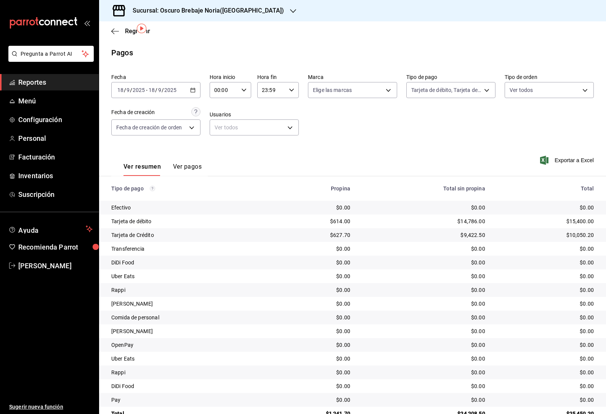
click at [180, 82] on div "[DATE] [DATE] - [DATE] [DATE]" at bounding box center [155, 90] width 89 height 16
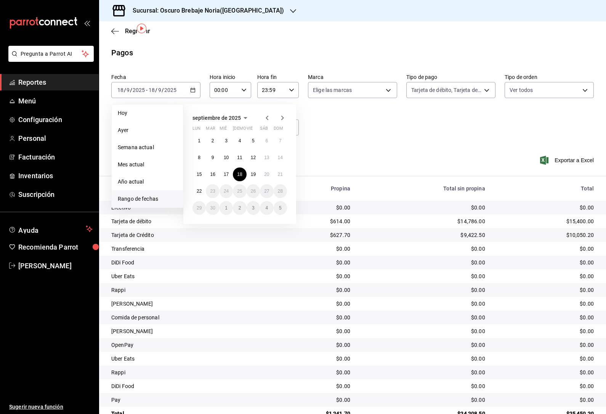
click at [258, 167] on button "19" at bounding box center [253, 174] width 13 height 14
click at [257, 167] on button "19" at bounding box center [253, 174] width 13 height 14
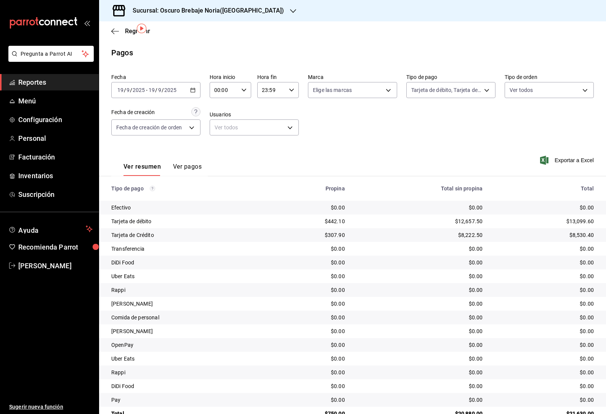
click at [177, 87] on div "[DATE] [DATE]" at bounding box center [163, 90] width 30 height 6
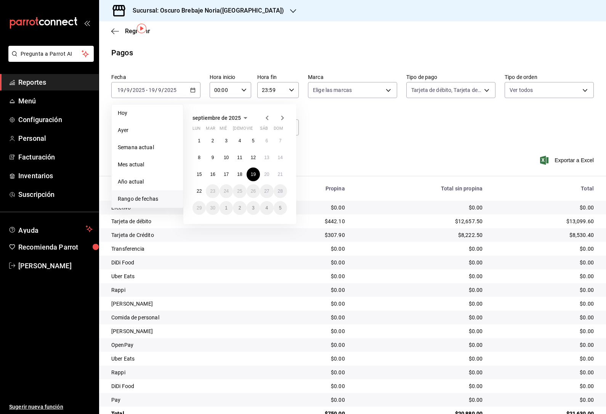
click at [269, 172] on abbr "20" at bounding box center [266, 174] width 5 height 5
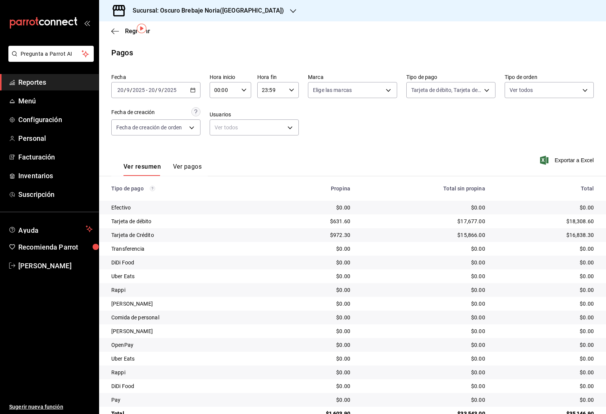
click at [172, 87] on input "2025" at bounding box center [170, 90] width 13 height 6
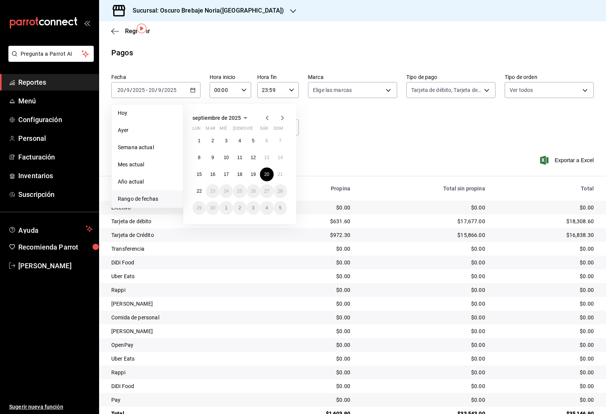
click at [283, 167] on button "21" at bounding box center [280, 174] width 13 height 14
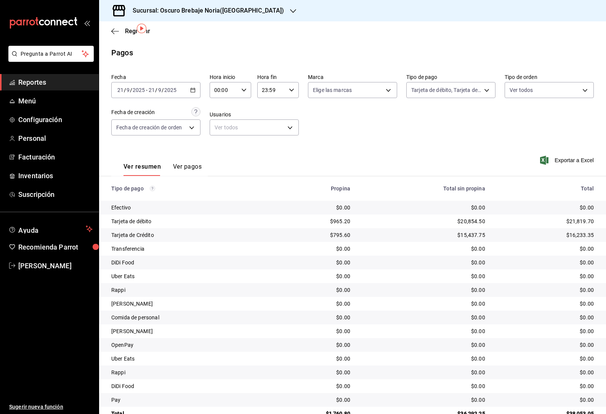
click at [465, 63] on body "Pregunta a Parrot AI Reportes Menú Configuración Personal Facturación Inventari…" at bounding box center [303, 207] width 606 height 414
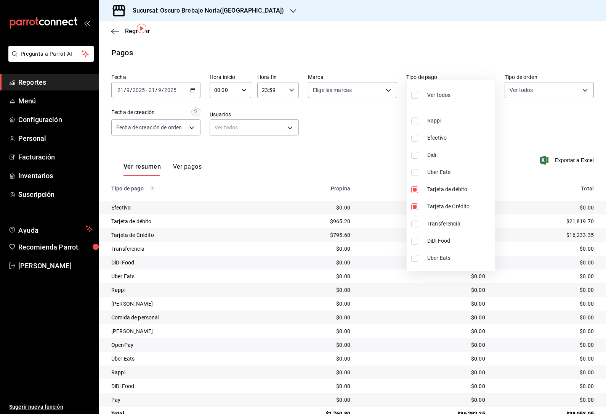
click at [418, 189] on input "checkbox" at bounding box center [414, 189] width 7 height 7
checkbox input "false"
type input "329b341a-7119-4ad0-ae81-c2819ddf2001"
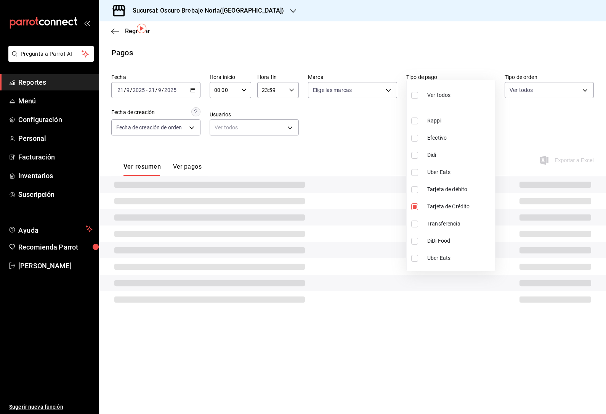
click at [417, 208] on input "checkbox" at bounding box center [414, 206] width 7 height 7
checkbox input "false"
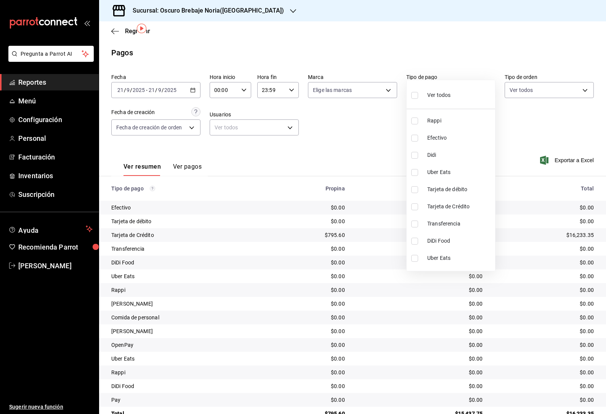
click at [416, 222] on input "checkbox" at bounding box center [414, 223] width 7 height 7
checkbox input "true"
type input "c4baf7d3-fe81-4aa0-85af-8799d2bcb49d"
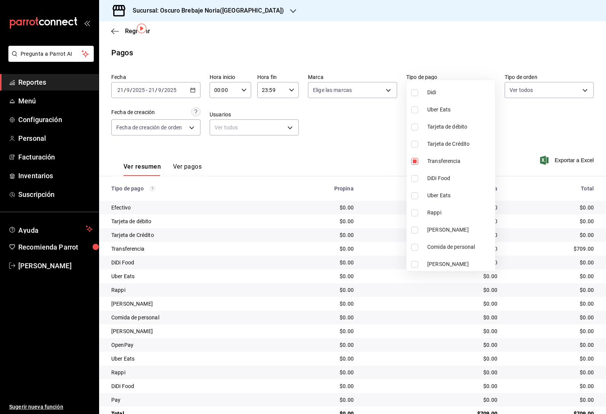
scroll to position [63, 0]
click at [415, 232] on input "checkbox" at bounding box center [414, 229] width 7 height 7
checkbox input "true"
type input "c4baf7d3-fe81-4aa0-85af-8799d2bcb49d,9036bff5-9e14-4a90-8edc-1c8189a9defc"
click at [415, 264] on input "checkbox" at bounding box center [414, 263] width 7 height 7
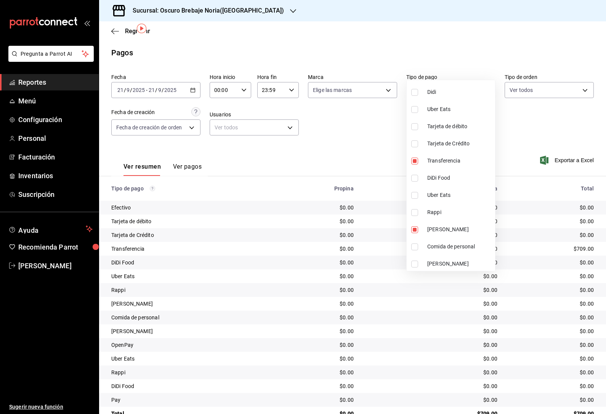
checkbox input "true"
type input "c4baf7d3-fe81-4aa0-85af-8799d2bcb49d,9036bff5-9e14-4a90-8edc-1c8189a9defc,c2507…"
click at [415, 246] on input "checkbox" at bounding box center [414, 245] width 7 height 7
checkbox input "true"
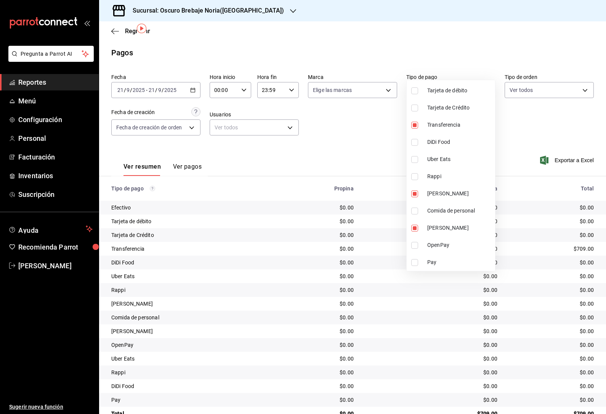
type input "c4baf7d3-fe81-4aa0-85af-8799d2bcb49d,9036bff5-9e14-4a90-8edc-1c8189a9defc,c2507…"
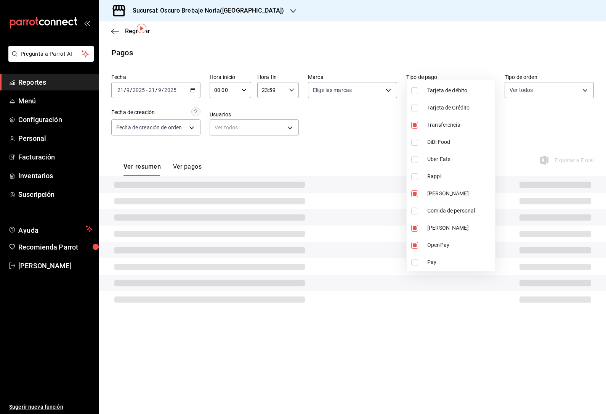
click at [415, 246] on input "checkbox" at bounding box center [414, 245] width 7 height 7
checkbox input "false"
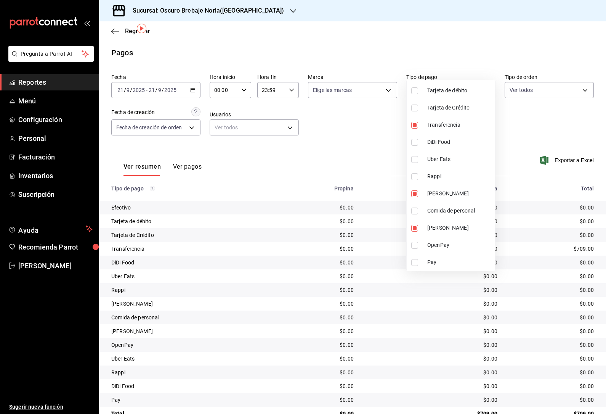
click at [412, 249] on li "OpenPay" at bounding box center [451, 244] width 88 height 17
type input "c4baf7d3-fe81-4aa0-85af-8799d2bcb49d,9036bff5-9e14-4a90-8edc-1c8189a9defc,c2507…"
checkbox input "true"
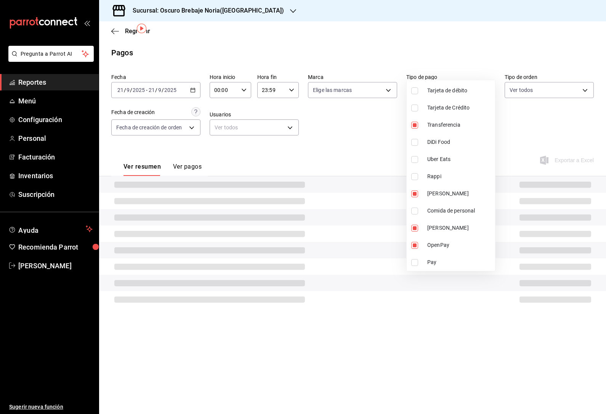
click at [417, 259] on input "checkbox" at bounding box center [414, 262] width 7 height 7
checkbox input "true"
type input "c4baf7d3-fe81-4aa0-85af-8799d2bcb49d,9036bff5-9e14-4a90-8edc-1c8189a9defc,c2507…"
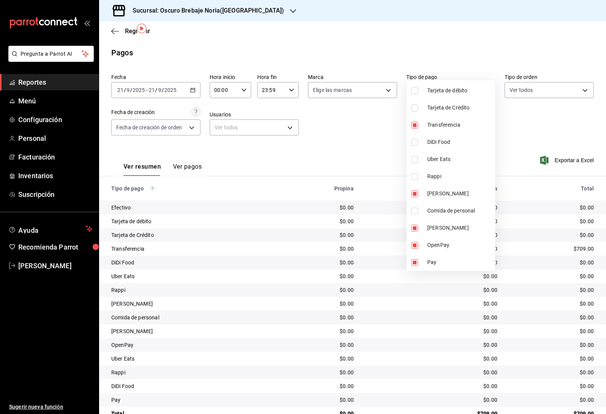
click at [486, 64] on div at bounding box center [303, 207] width 606 height 414
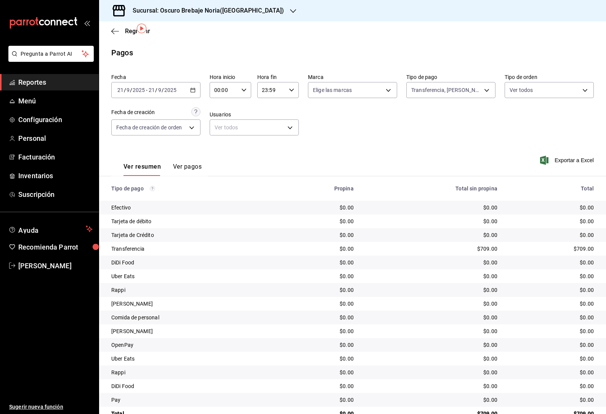
click at [191, 87] on icon "button" at bounding box center [192, 89] width 5 height 5
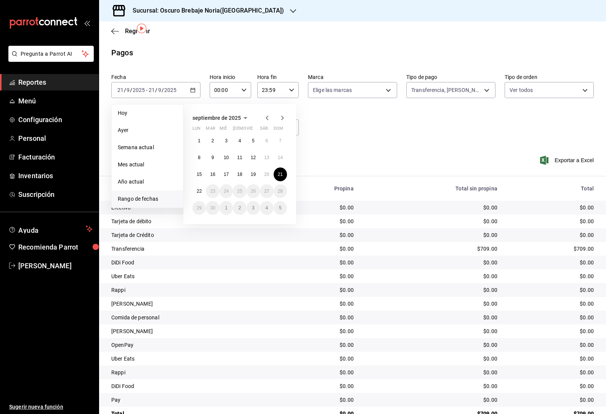
click at [202, 167] on button "15" at bounding box center [199, 174] width 13 height 14
click at [230, 167] on button "17" at bounding box center [226, 174] width 13 height 14
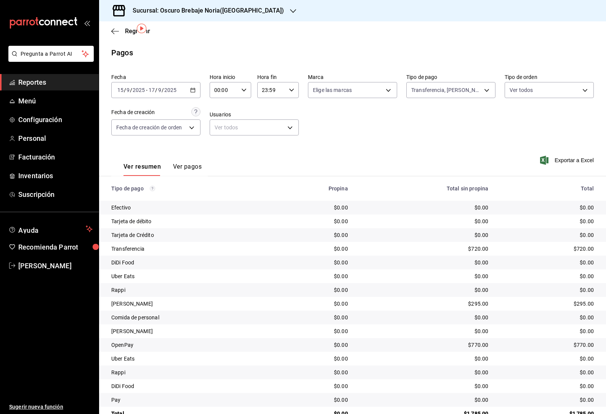
click at [182, 82] on div "[DATE] [DATE] - [DATE] [DATE]" at bounding box center [155, 90] width 89 height 16
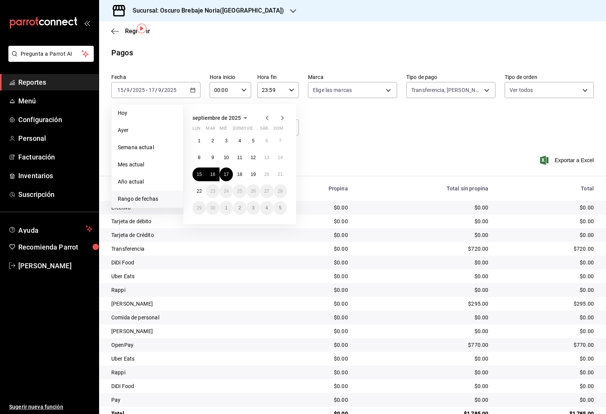
click at [228, 172] on abbr "17" at bounding box center [226, 174] width 5 height 5
click at [229, 167] on button "17" at bounding box center [226, 174] width 13 height 14
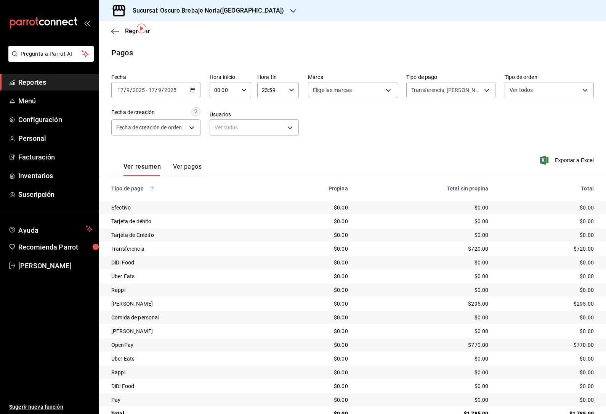
click at [198, 82] on div "[DATE] [DATE] - [DATE] [DATE]" at bounding box center [155, 90] width 89 height 16
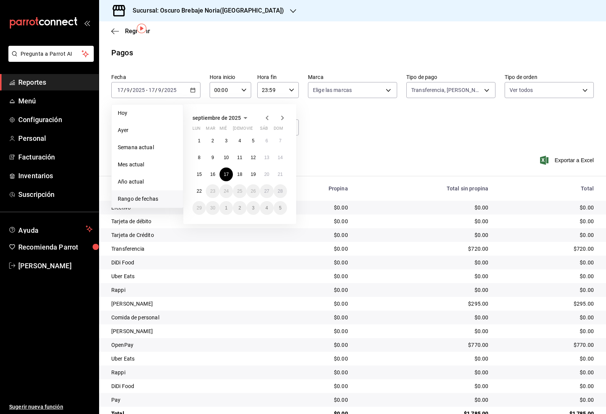
click at [239, 172] on abbr "18" at bounding box center [239, 174] width 5 height 5
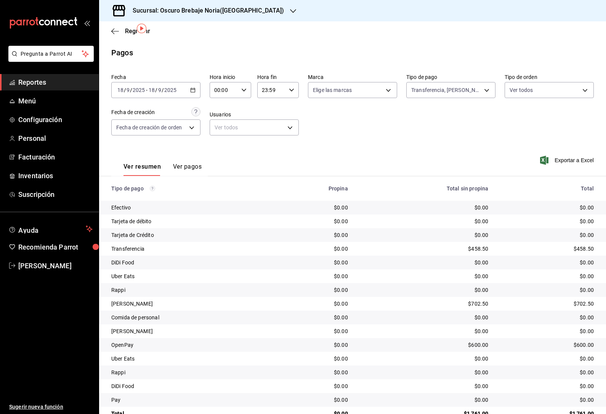
click at [187, 82] on div "[DATE] [DATE] - [DATE] [DATE]" at bounding box center [155, 90] width 89 height 16
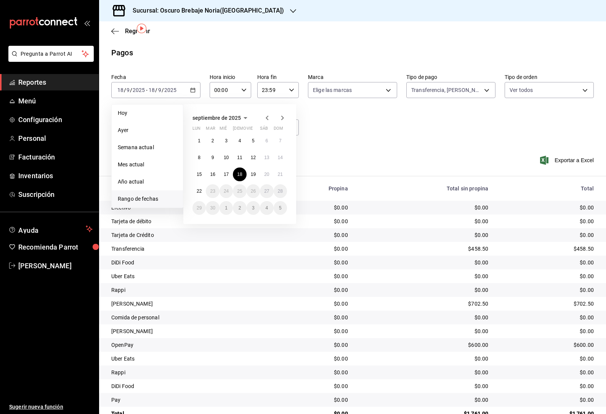
click at [250, 167] on button "19" at bounding box center [253, 174] width 13 height 14
click at [249, 167] on button "19" at bounding box center [253, 174] width 13 height 14
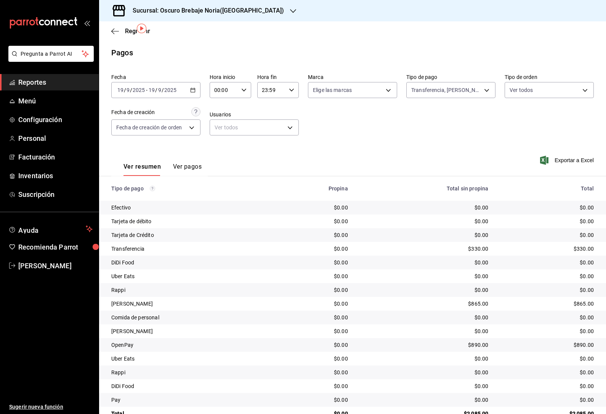
click at [175, 87] on input "2025" at bounding box center [170, 90] width 13 height 6
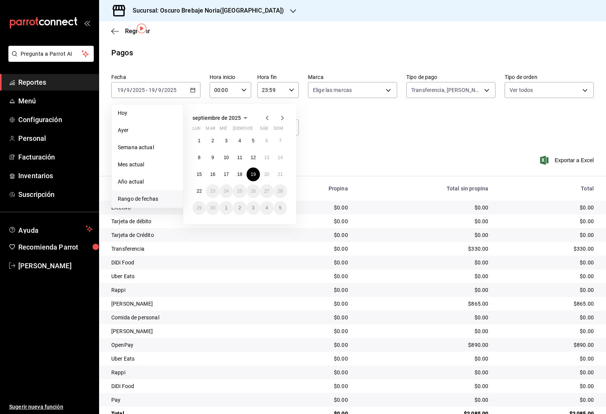
click at [263, 167] on button "20" at bounding box center [266, 174] width 13 height 14
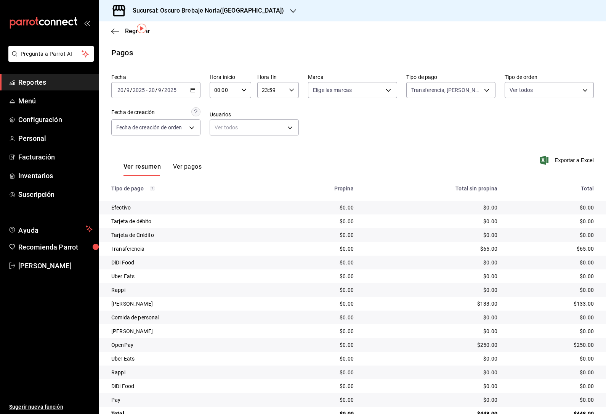
click at [193, 87] on icon "button" at bounding box center [192, 89] width 5 height 5
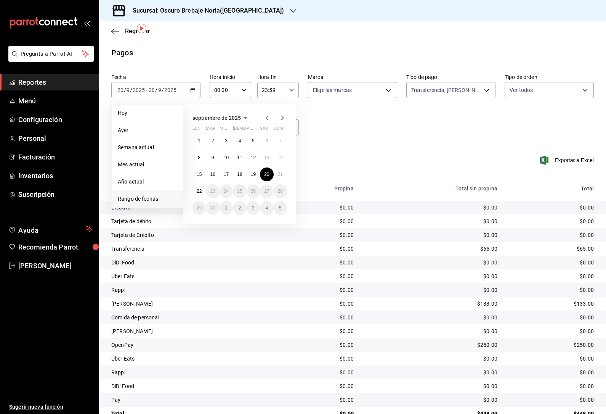
click at [279, 172] on abbr "21" at bounding box center [280, 174] width 5 height 5
